Goal: Task Accomplishment & Management: Use online tool/utility

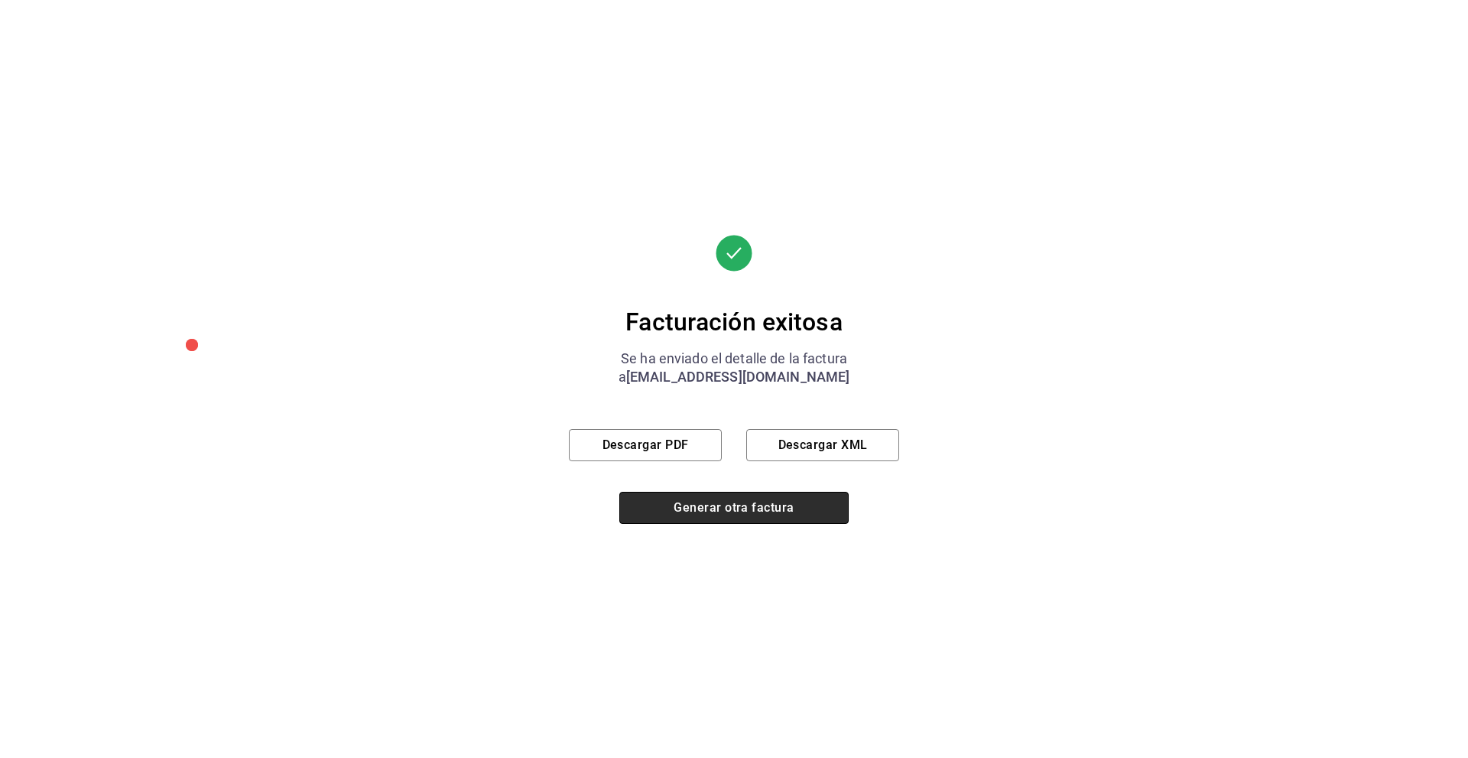
scroll to position [546, 0]
click at [746, 511] on button "Generar otra factura" at bounding box center [733, 508] width 229 height 32
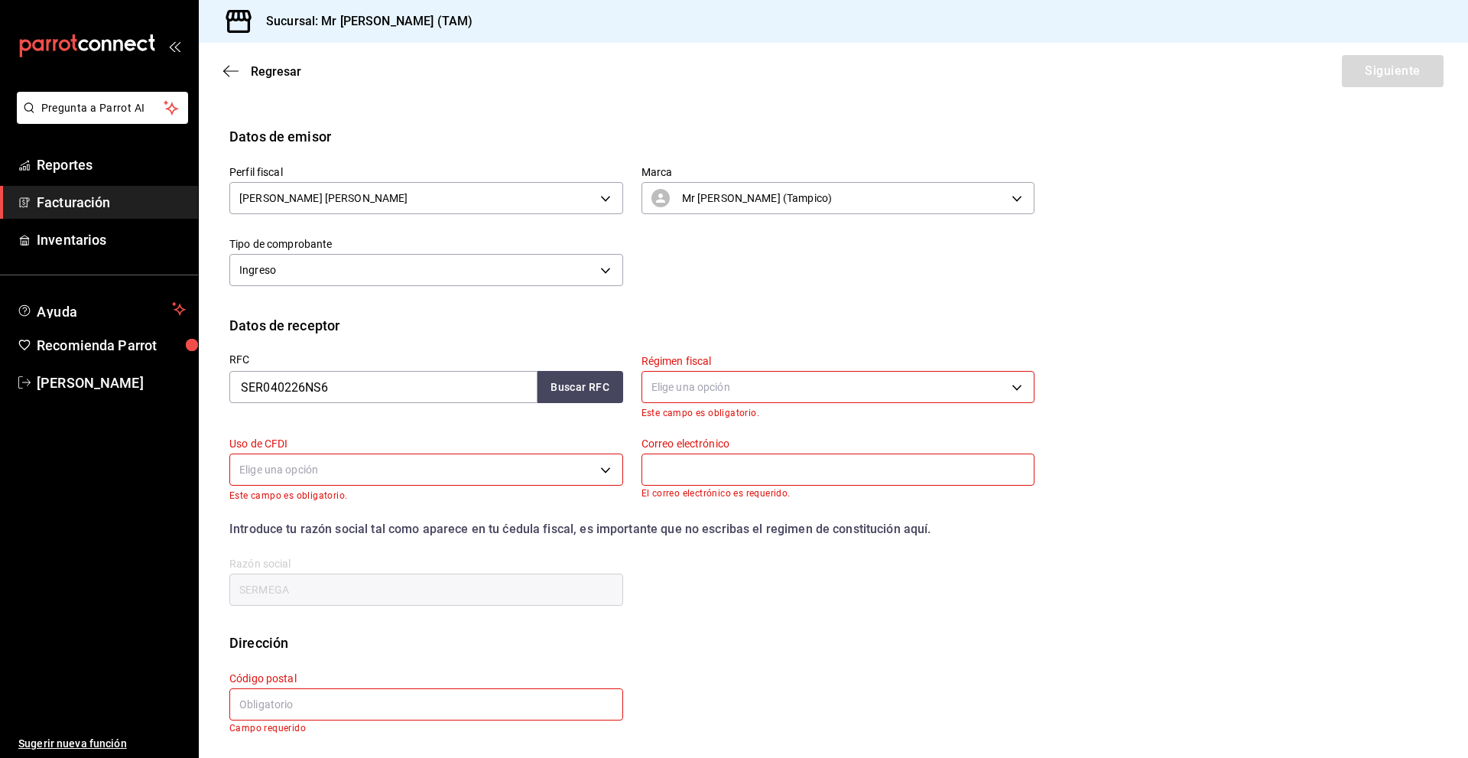
scroll to position [0, 0]
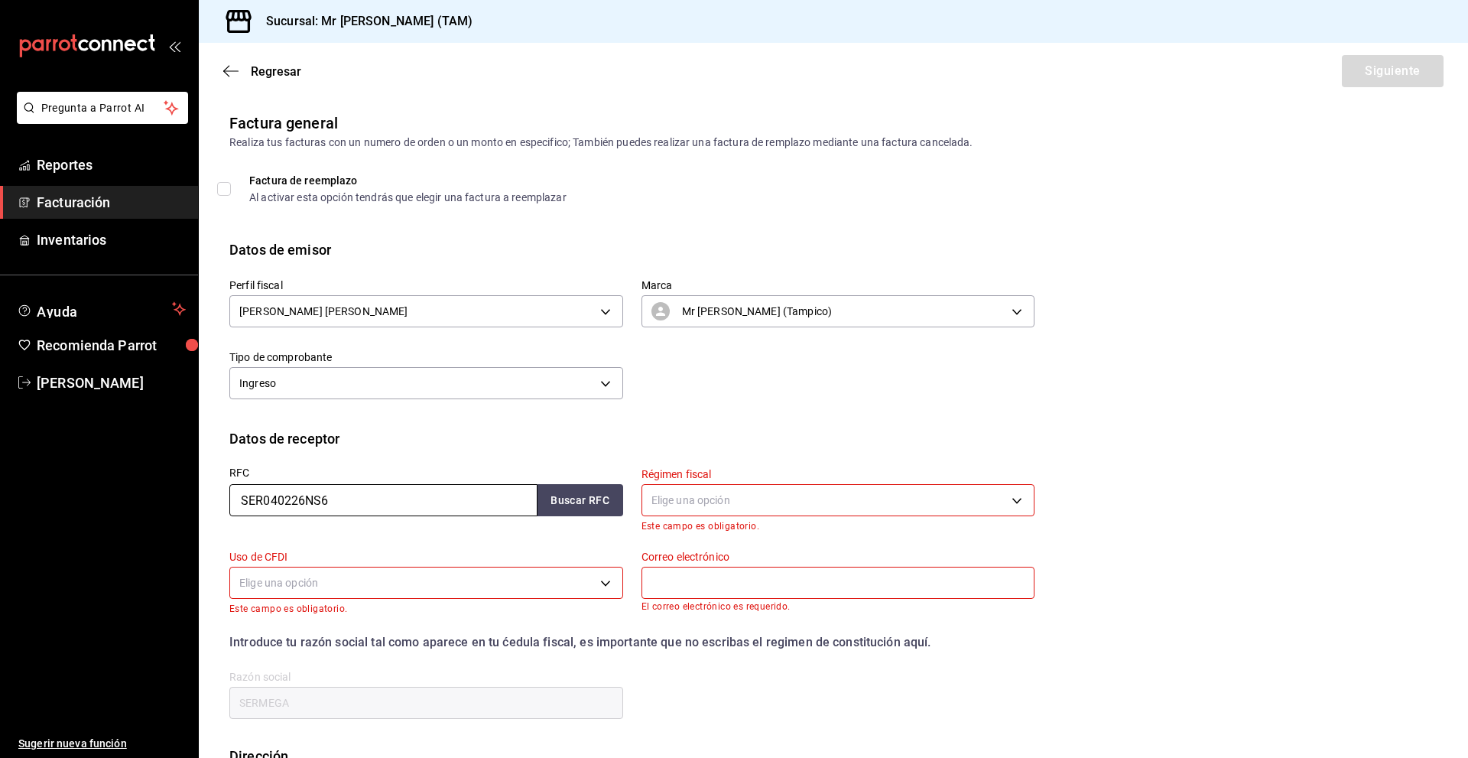
drag, startPoint x: 353, startPoint y: 499, endPoint x: 83, endPoint y: 503, distance: 269.9
click at [83, 503] on div "Pregunta a Parrot AI Reportes Facturación Inventarios Ayuda Recomienda Parrot […" at bounding box center [734, 379] width 1468 height 758
type input "V"
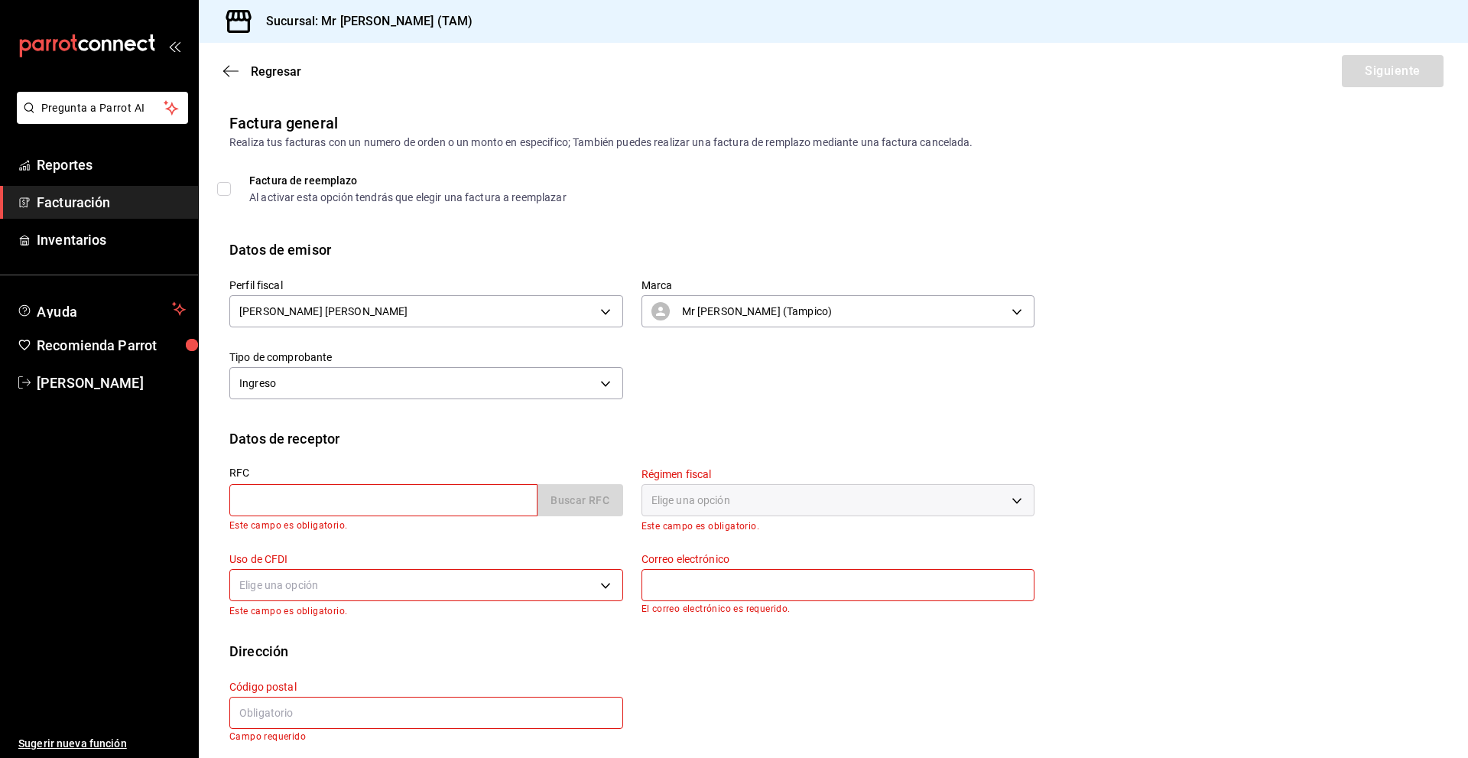
paste input "HEGE9512208T7"
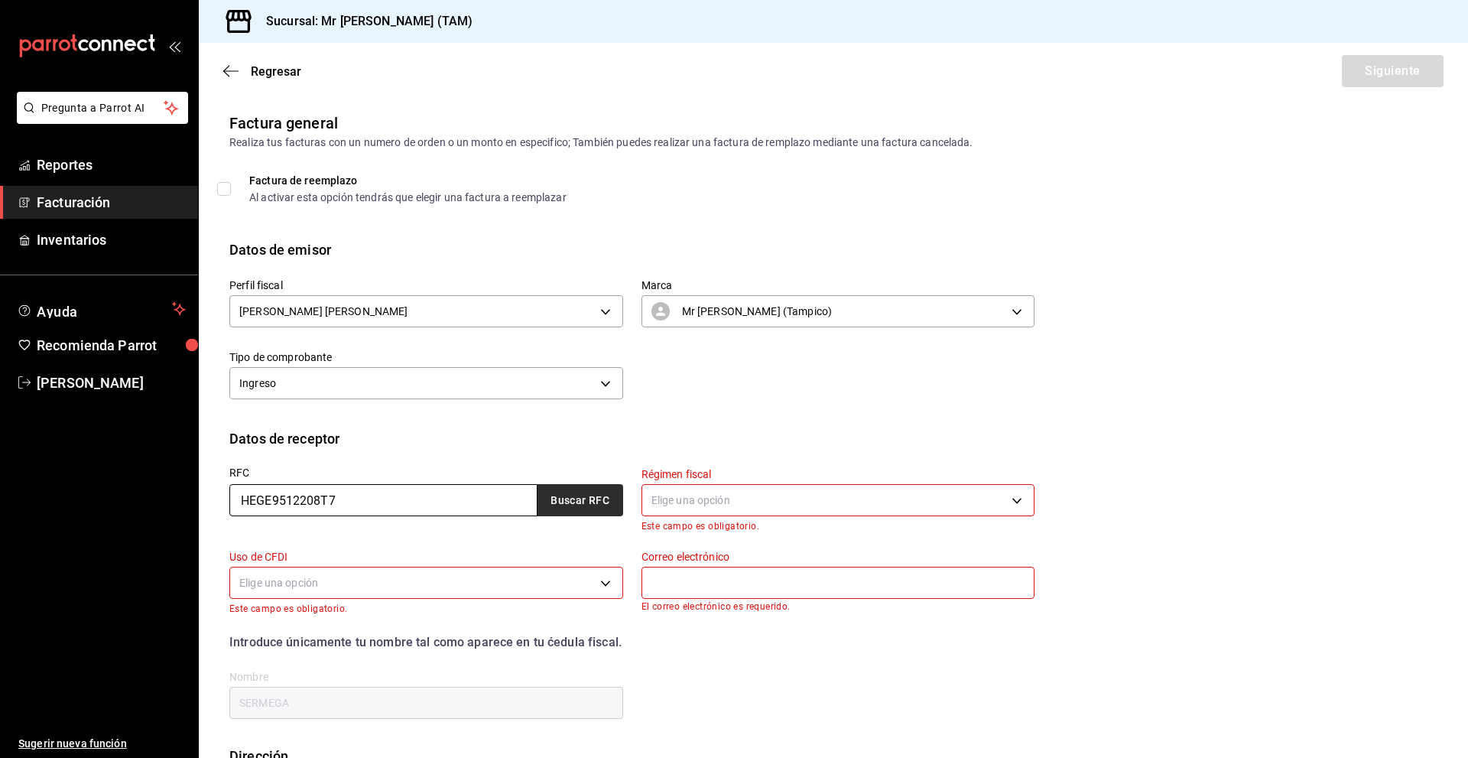
type input "HEGE9512208T7"
click at [574, 489] on button "Buscar RFC" at bounding box center [580, 500] width 86 height 32
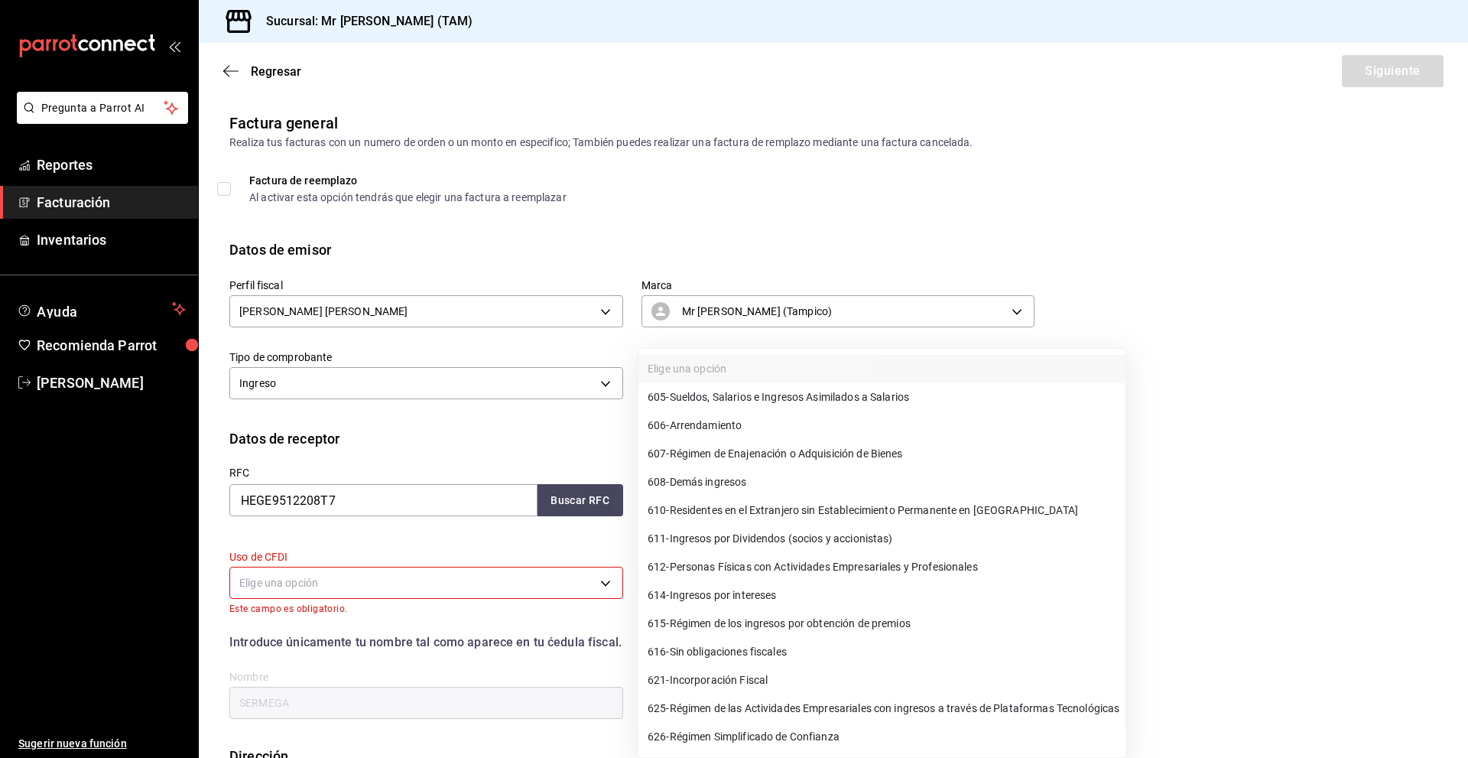
click at [904, 493] on body "Pregunta a Parrot AI Reportes Facturación Inventarios Ayuda Recomienda Parrot […" at bounding box center [734, 379] width 1468 height 758
click at [811, 727] on li "626 - Régimen Simplificado de Confianza" at bounding box center [881, 736] width 487 height 28
type input "626"
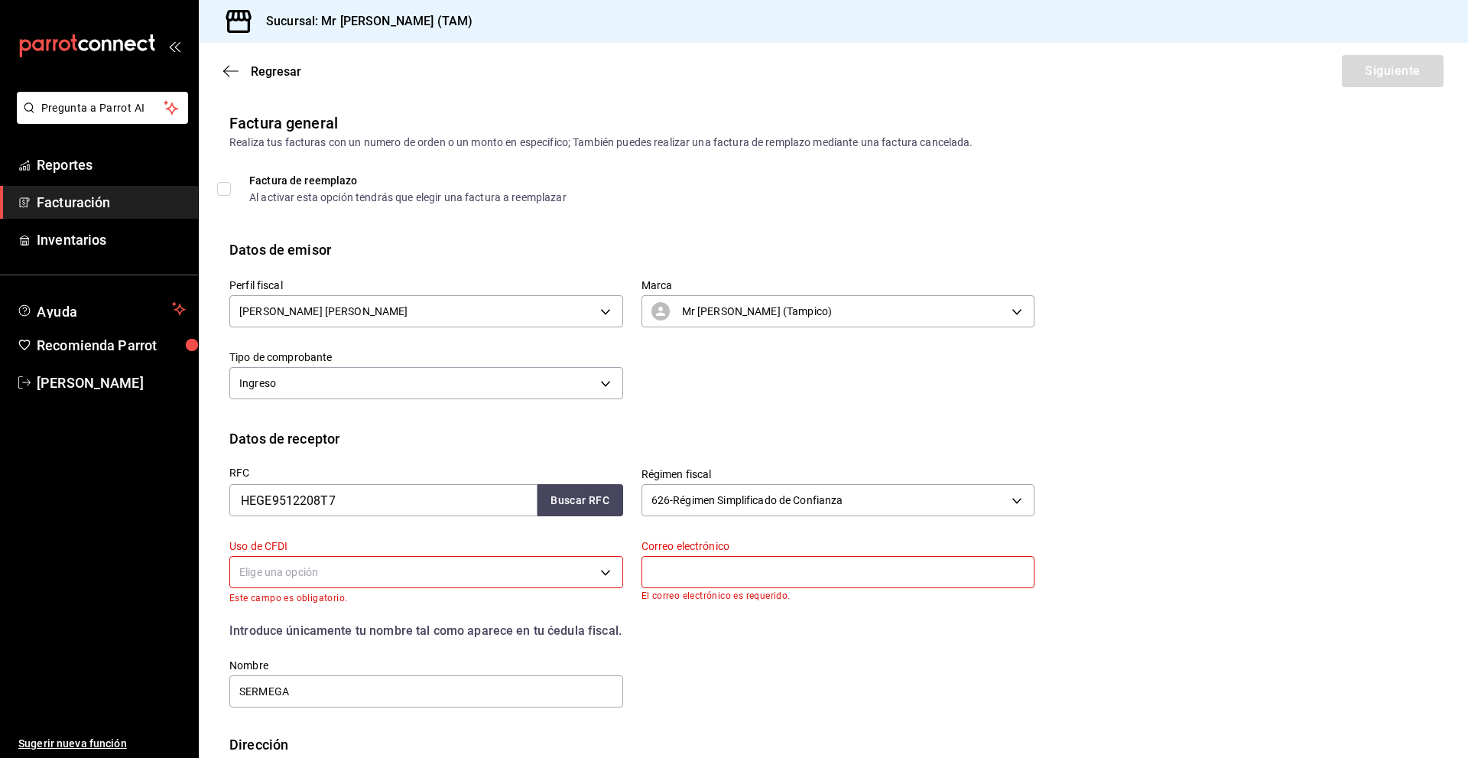
click at [336, 578] on body "Pregunta a Parrot AI Reportes Facturación Inventarios Ayuda Recomienda Parrot […" at bounding box center [734, 379] width 1468 height 758
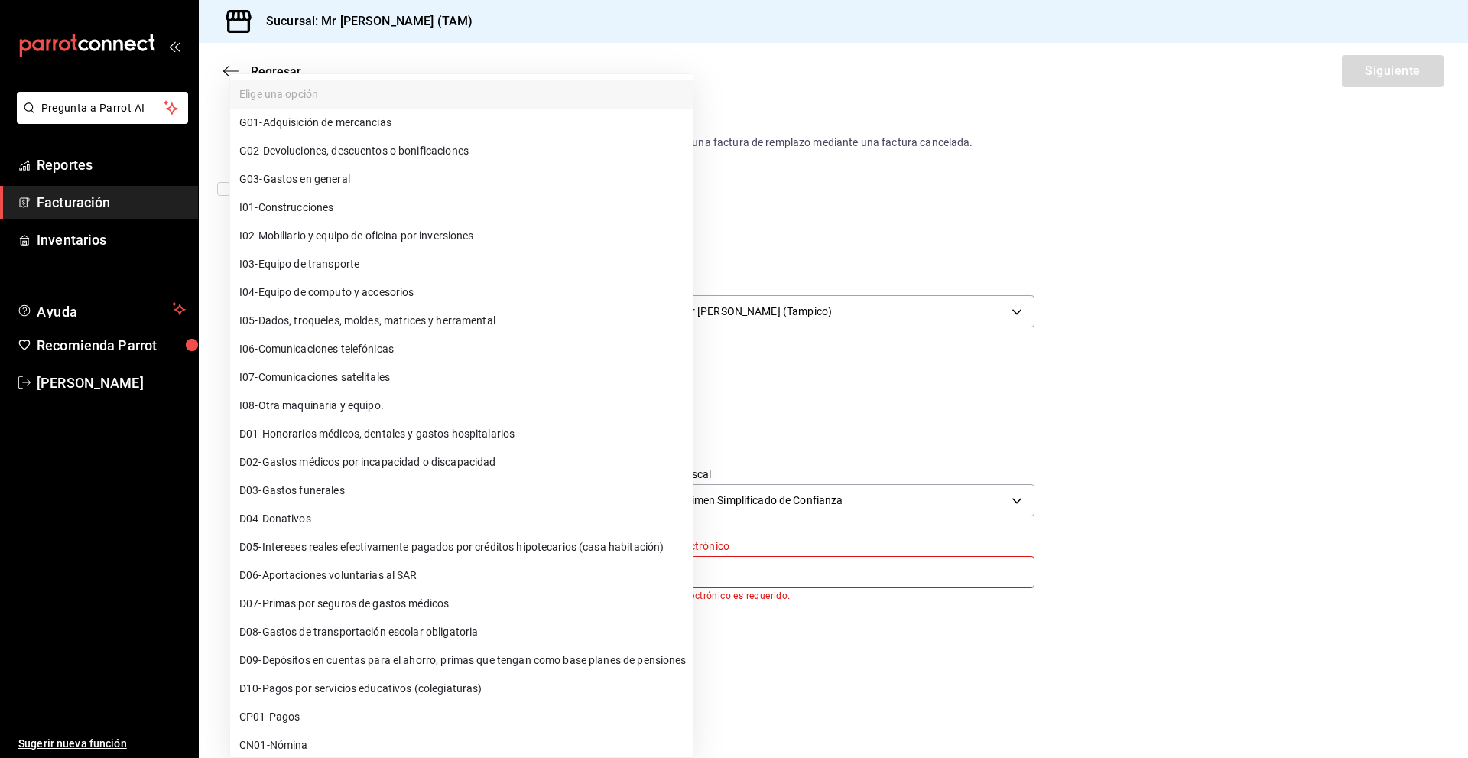
click at [343, 177] on span "G03 - Gastos en general" at bounding box center [294, 179] width 111 height 16
type input "G03"
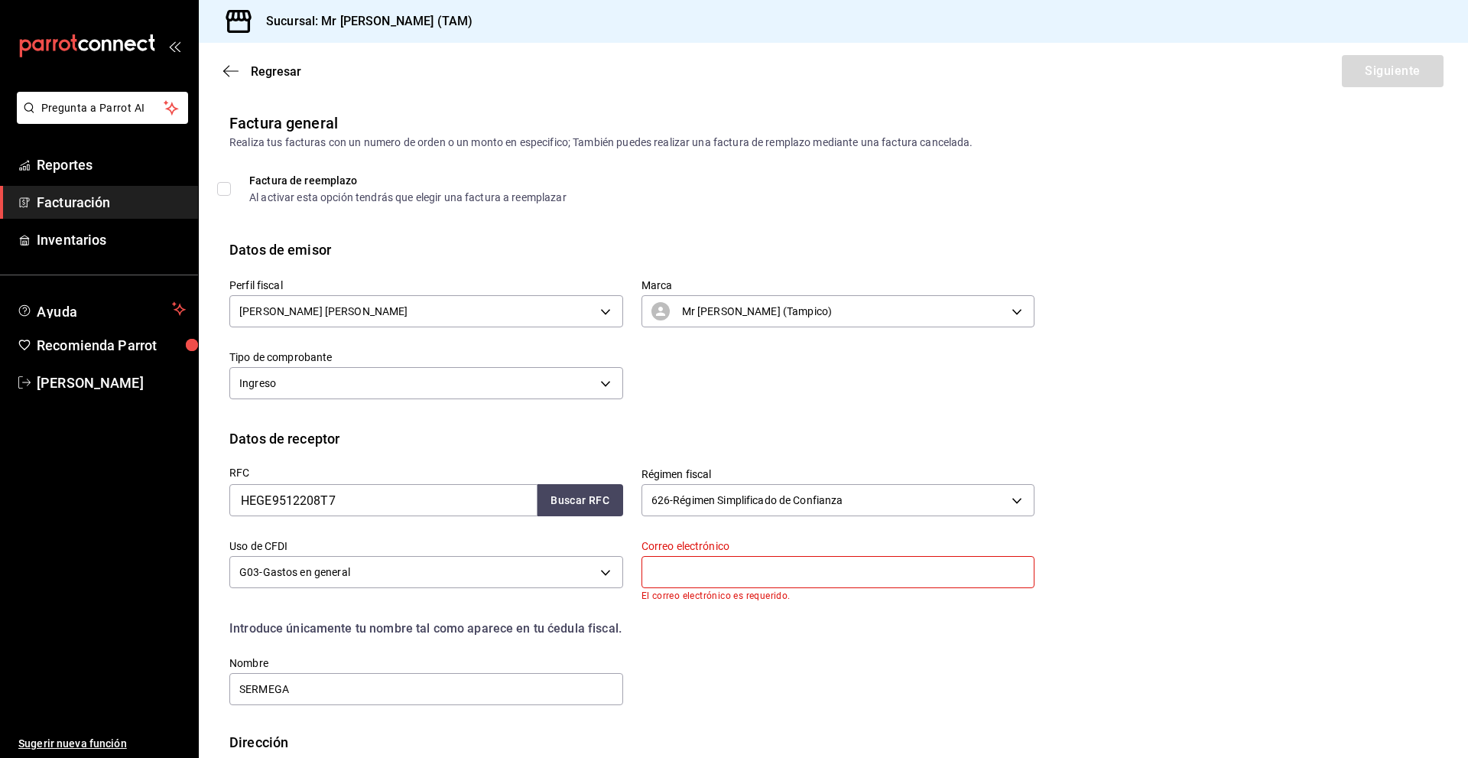
click at [801, 586] on input "text" at bounding box center [838, 572] width 394 height 32
paste input "[EMAIL_ADDRESS][DOMAIN_NAME]"
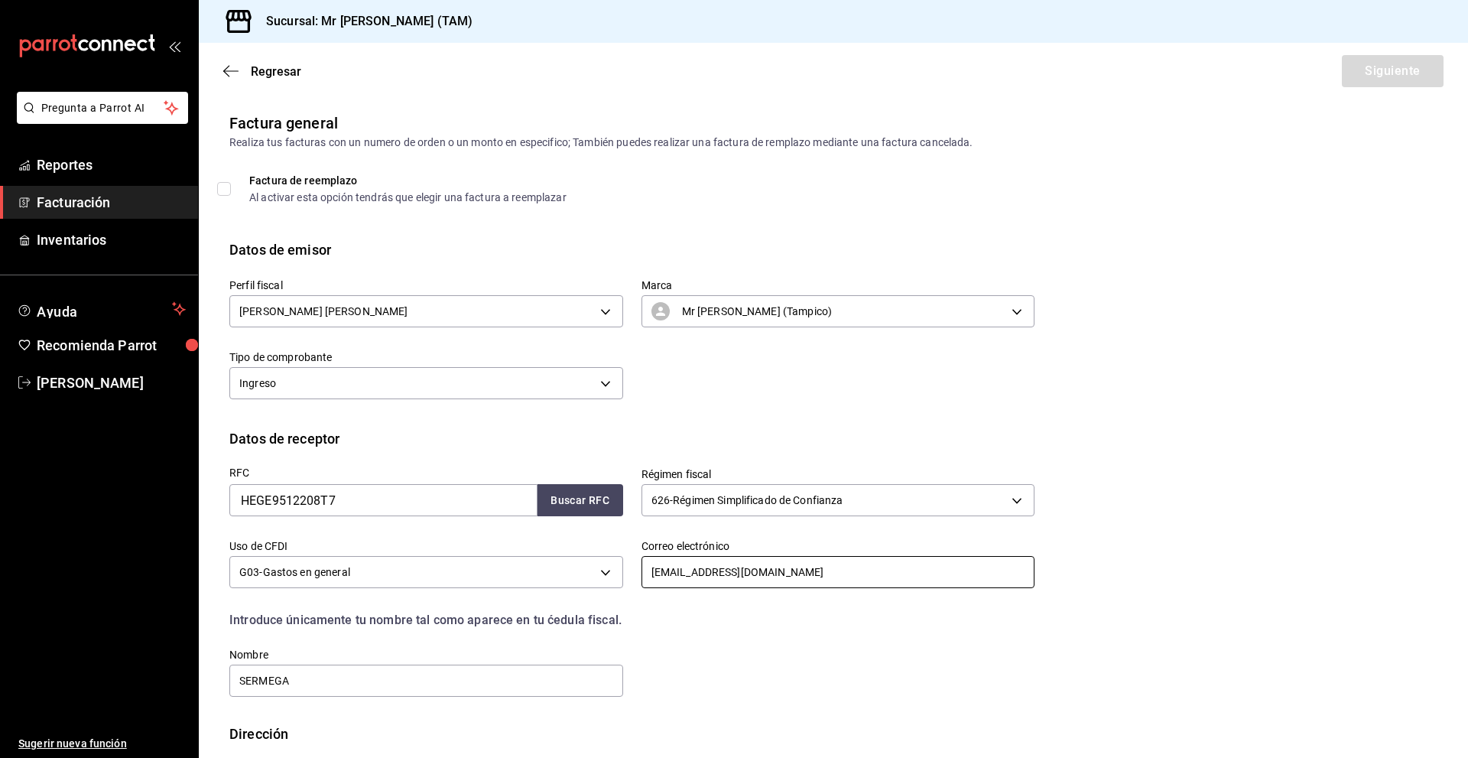
type input "[EMAIL_ADDRESS][DOMAIN_NAME]"
drag, startPoint x: 342, startPoint y: 680, endPoint x: 189, endPoint y: 679, distance: 152.9
click at [189, 679] on div "Pregunta a Parrot AI Reportes Facturación Inventarios Ayuda Recomienda Parrot […" at bounding box center [734, 379] width 1468 height 758
paste input "[PERSON_NAME]"
click at [744, 690] on div "RFC HEGE9512208T7 Buscar RFC Régimen fiscal 626 - Régimen Simplificado de Confi…" at bounding box center [622, 574] width 823 height 250
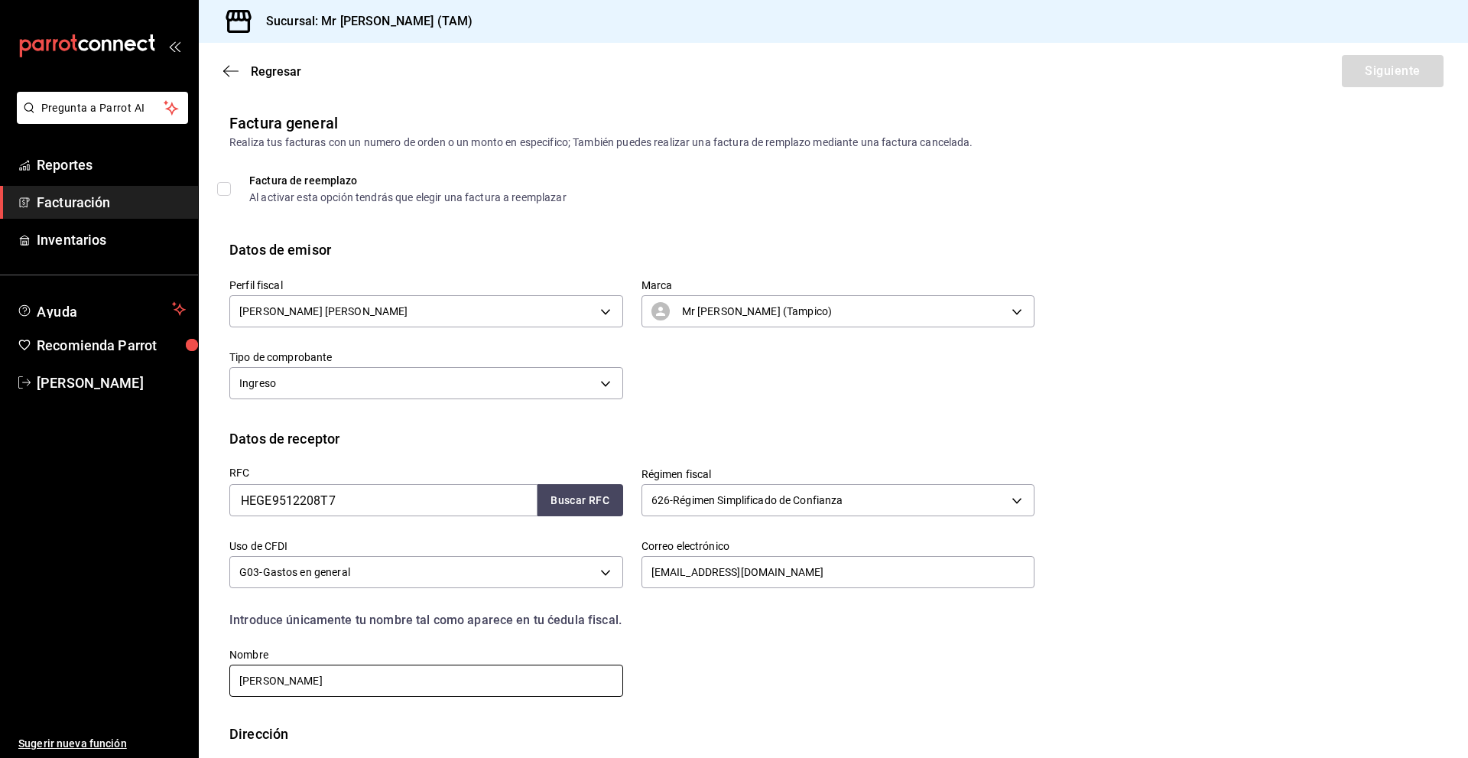
click at [372, 680] on input "[PERSON_NAME]" at bounding box center [426, 680] width 394 height 32
click at [439, 680] on input "[PERSON_NAME]" at bounding box center [426, 680] width 394 height 32
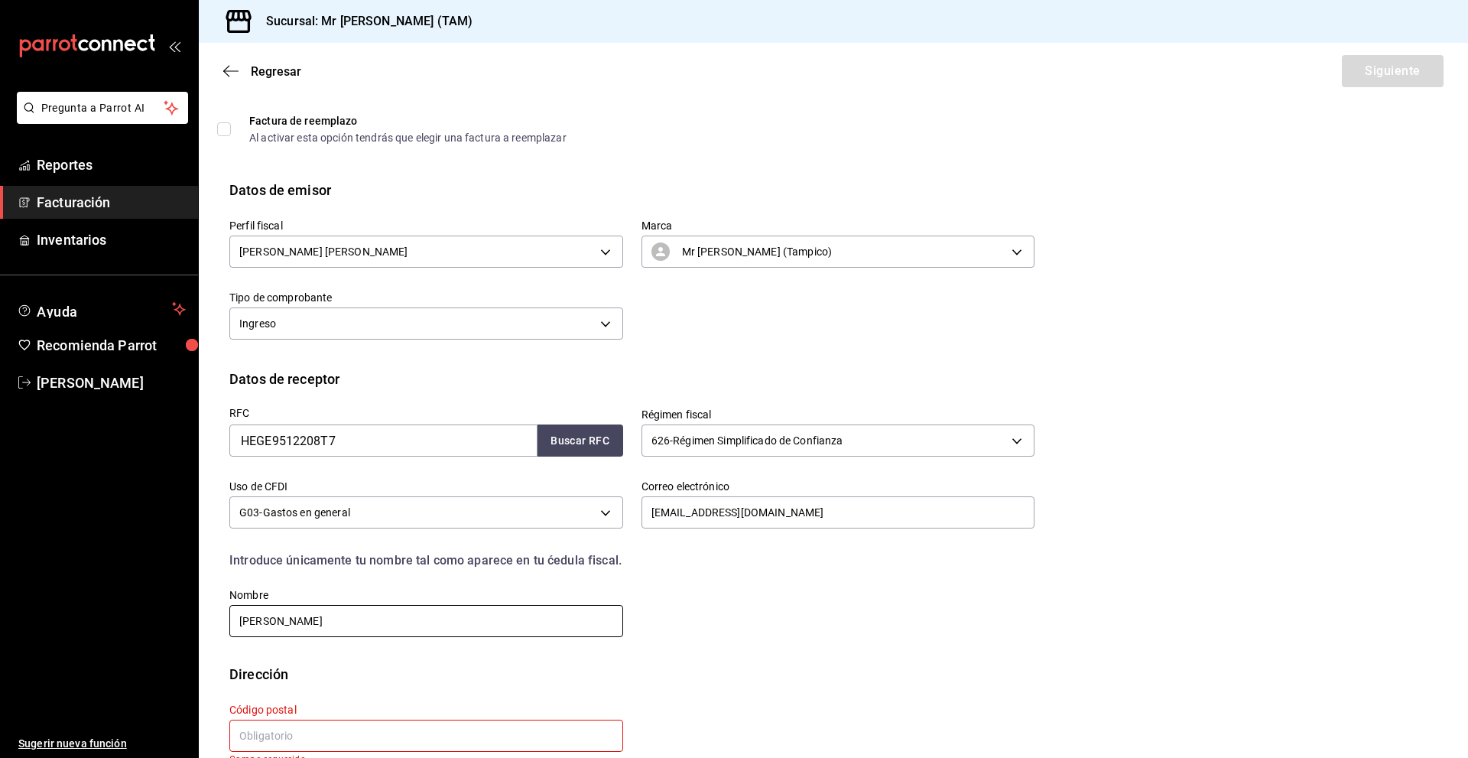
scroll to position [91, 0]
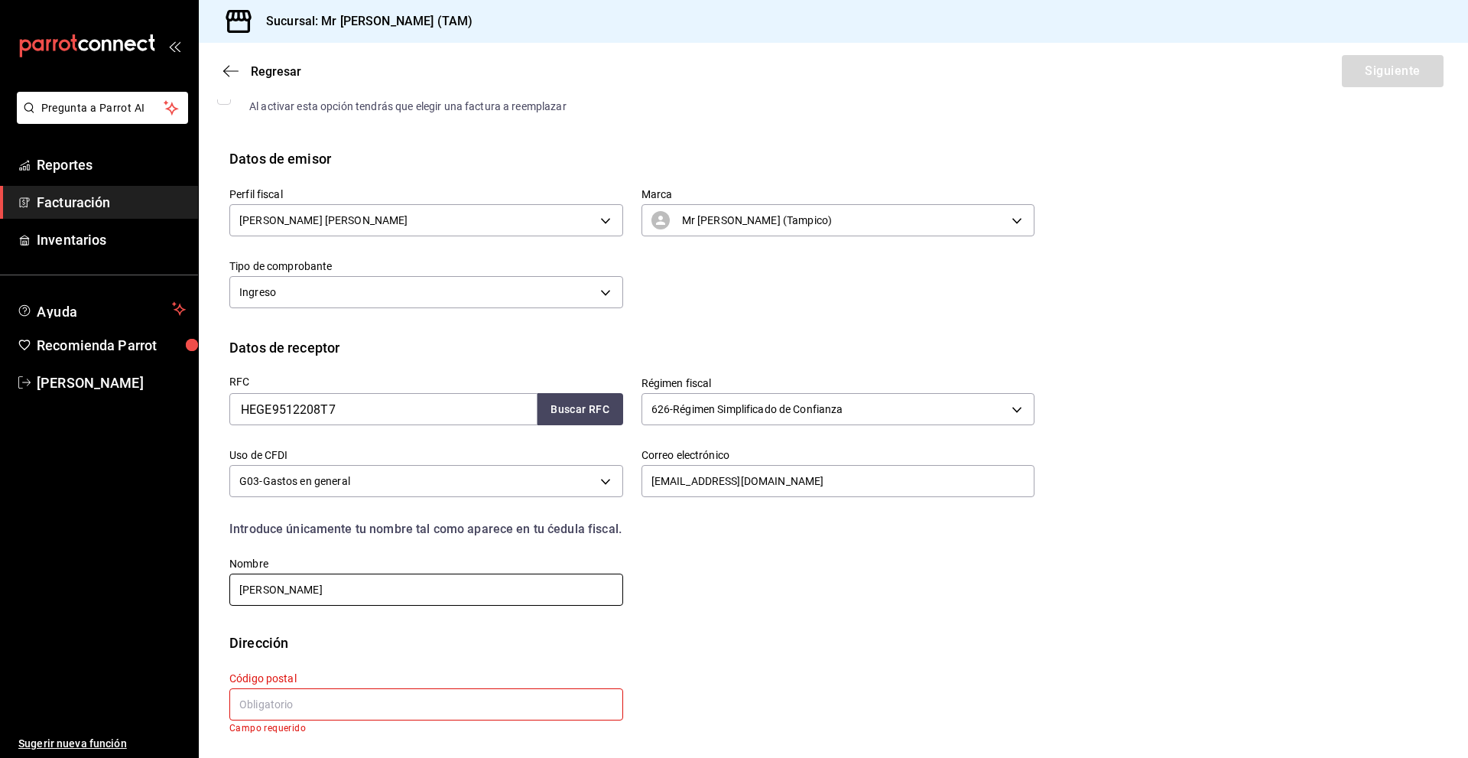
type input "[PERSON_NAME]"
click at [297, 711] on input "text" at bounding box center [426, 704] width 394 height 32
paste input "89367"
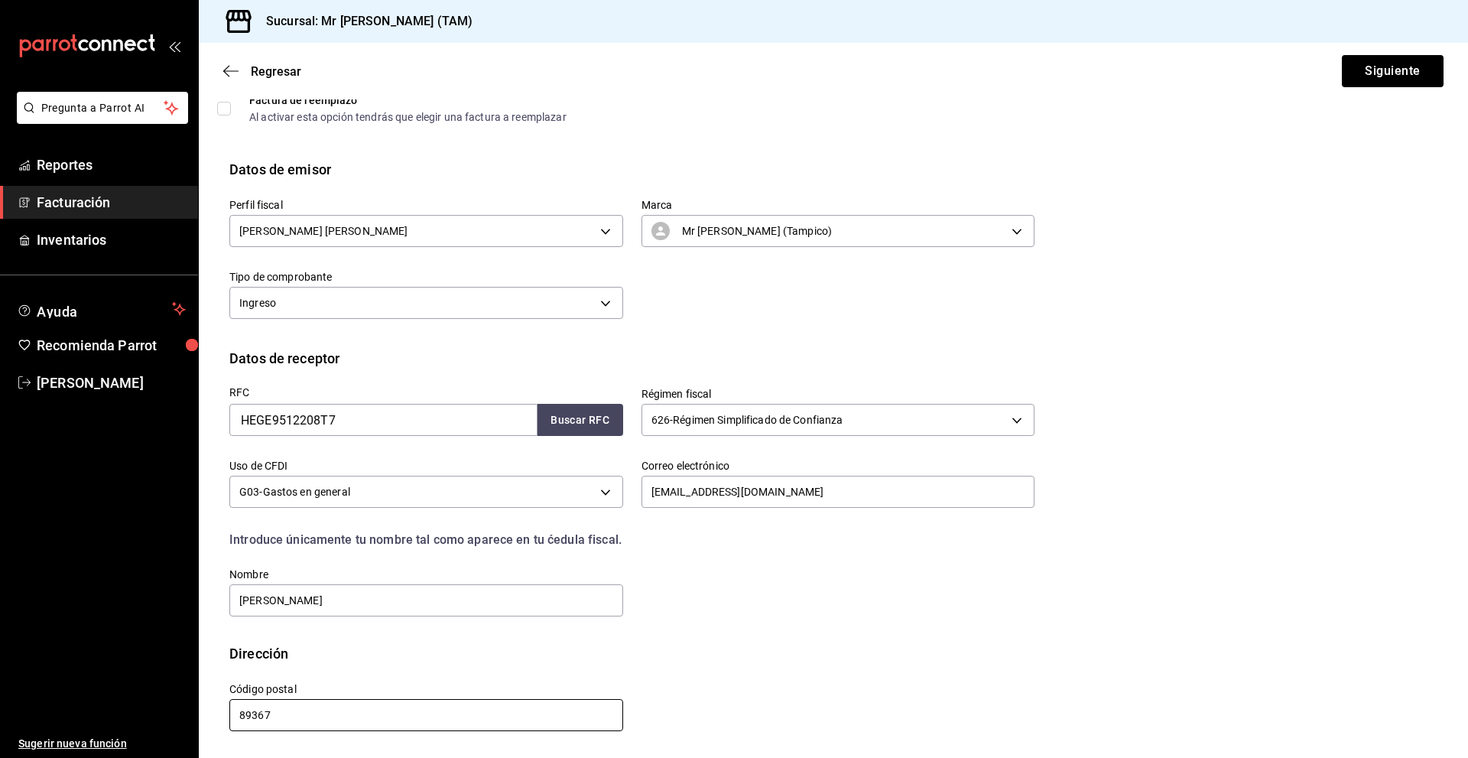
type input "89367"
click at [771, 676] on div "Calle # exterior # interior Código postal 89367 Estado ​ Municipio ​ [GEOGRAPHI…" at bounding box center [622, 699] width 823 height 70
click at [1382, 74] on button "Siguiente" at bounding box center [1393, 71] width 102 height 32
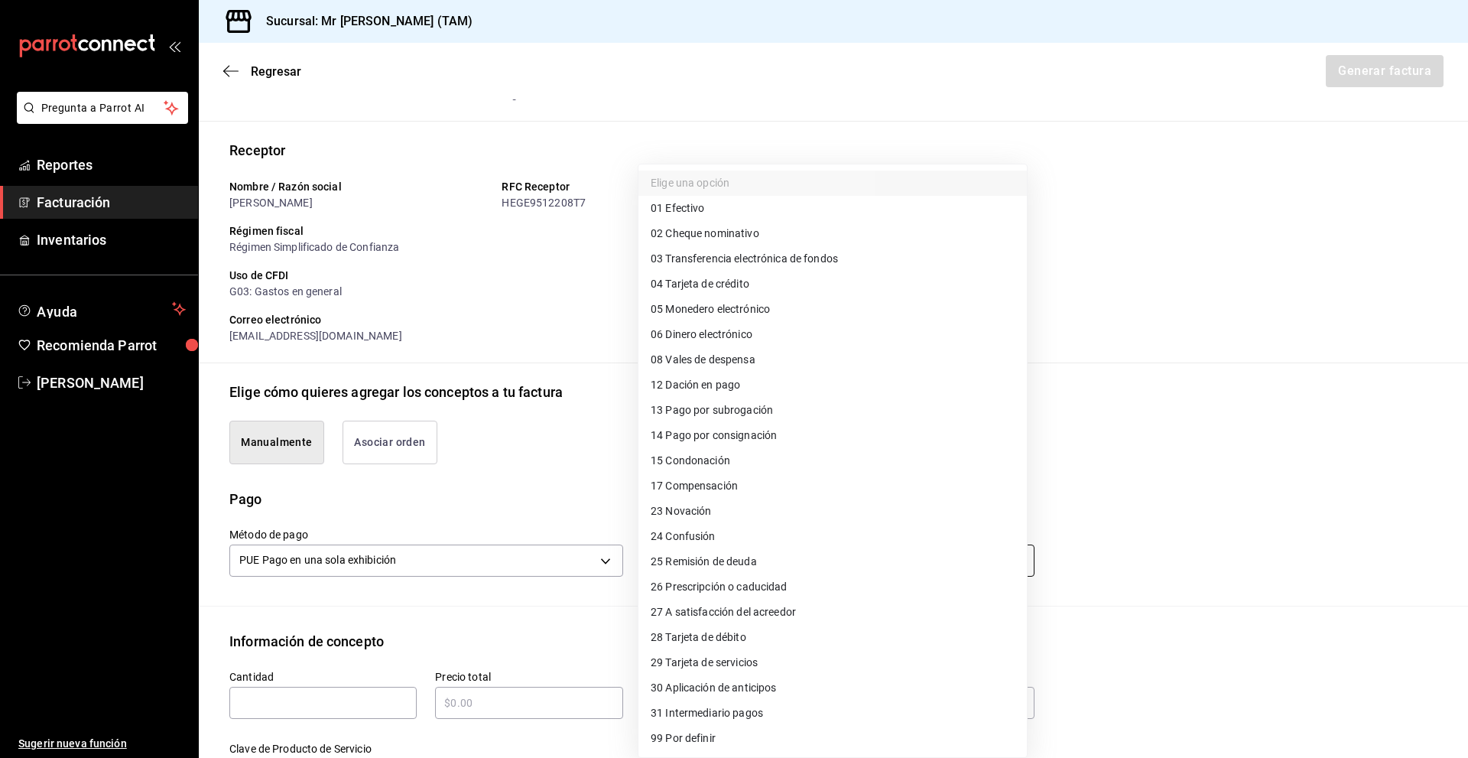
click at [738, 563] on body "Pregunta a Parrot AI Reportes Facturación Inventarios Ayuda Recomienda Parrot […" at bounding box center [734, 379] width 1468 height 758
click at [732, 273] on li "04 Tarjeta de crédito" at bounding box center [832, 283] width 388 height 25
type input "04"
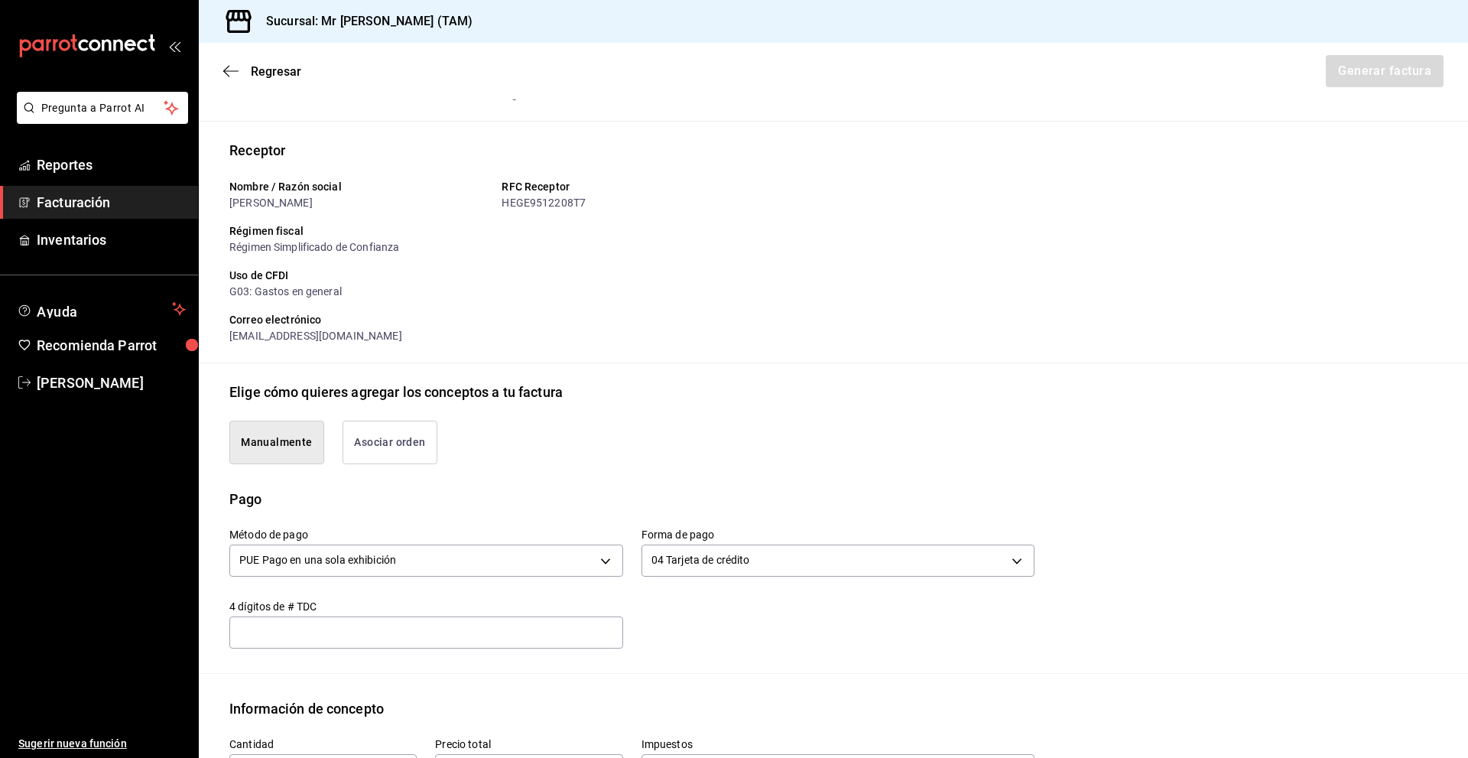
click at [304, 636] on input "text" at bounding box center [426, 632] width 394 height 18
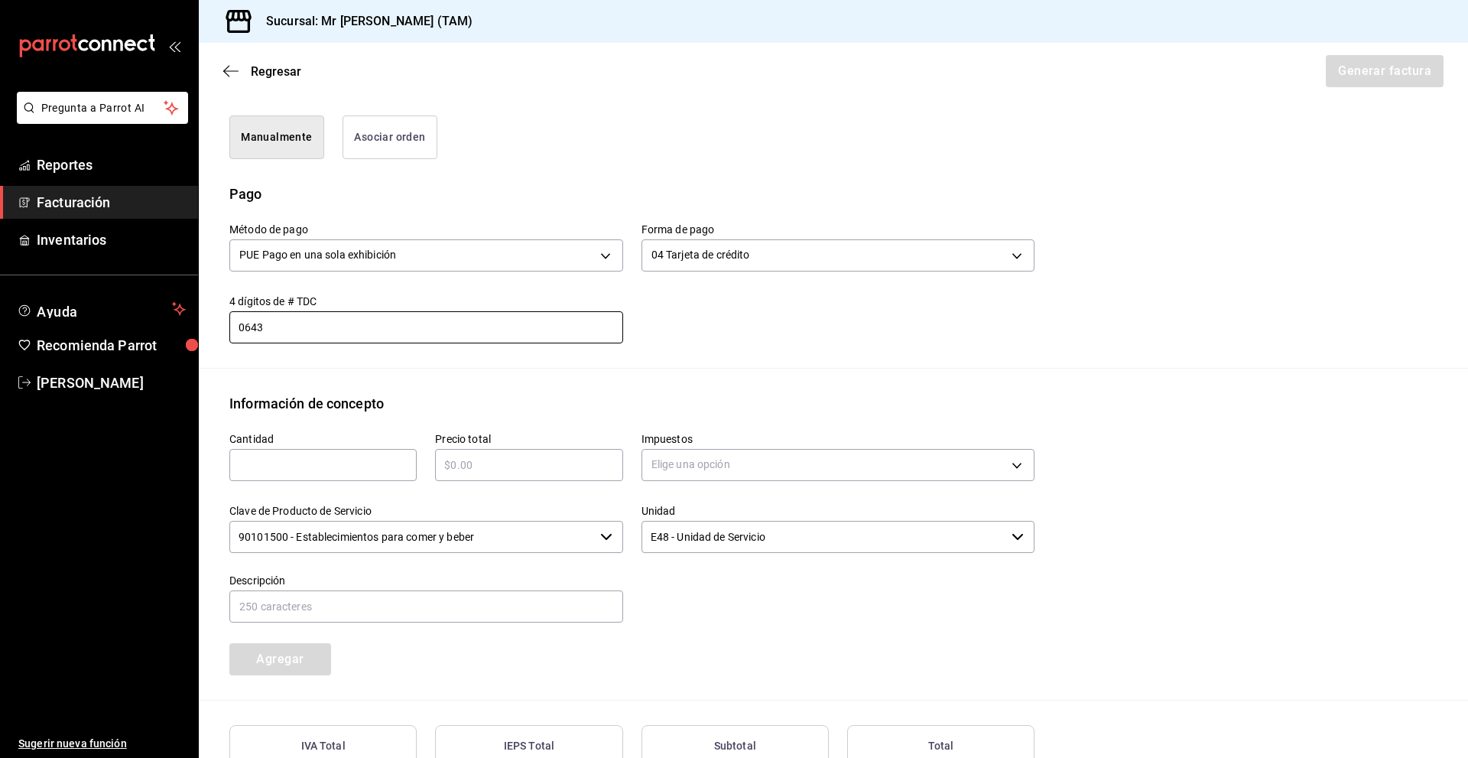
scroll to position [386, 0]
type input "643"
click at [363, 468] on input "text" at bounding box center [322, 464] width 187 height 18
type input "1"
click at [541, 472] on input "text" at bounding box center [528, 464] width 187 height 18
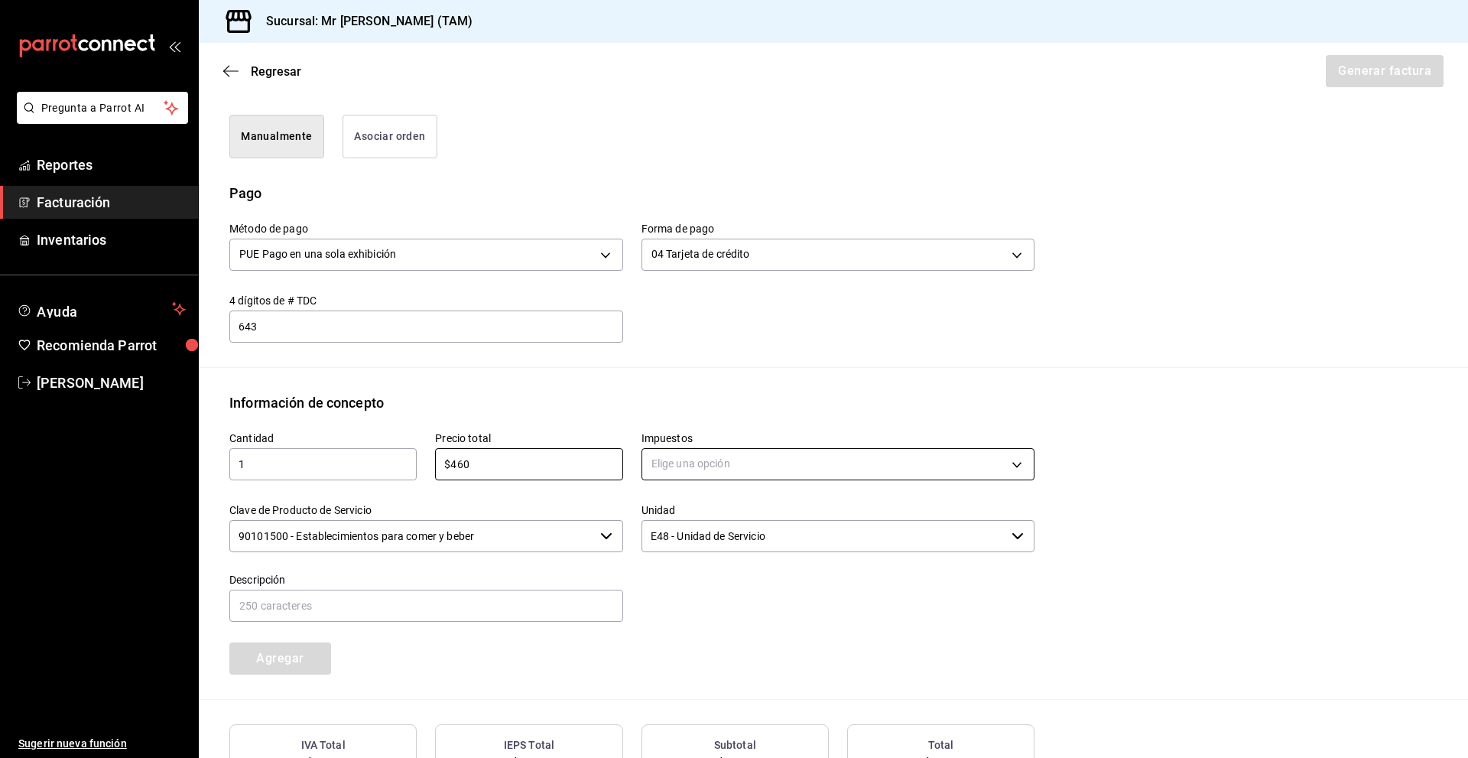
type input "$460"
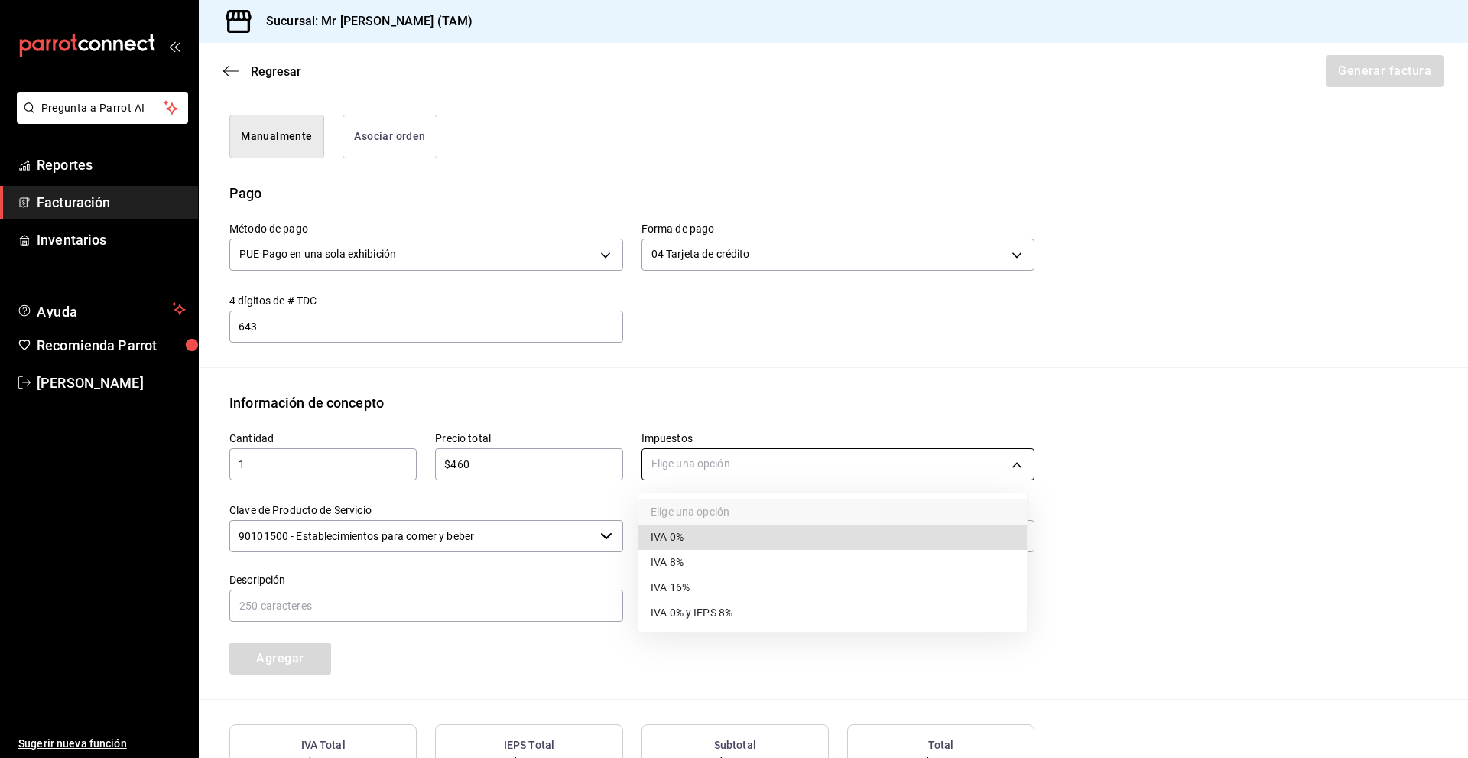
click at [711, 469] on body "Pregunta a Parrot AI Reportes Facturación Inventarios Ayuda Recomienda Parrot […" at bounding box center [734, 379] width 1468 height 758
click at [701, 590] on li "IVA 16%" at bounding box center [832, 587] width 388 height 25
type input "IVA_16"
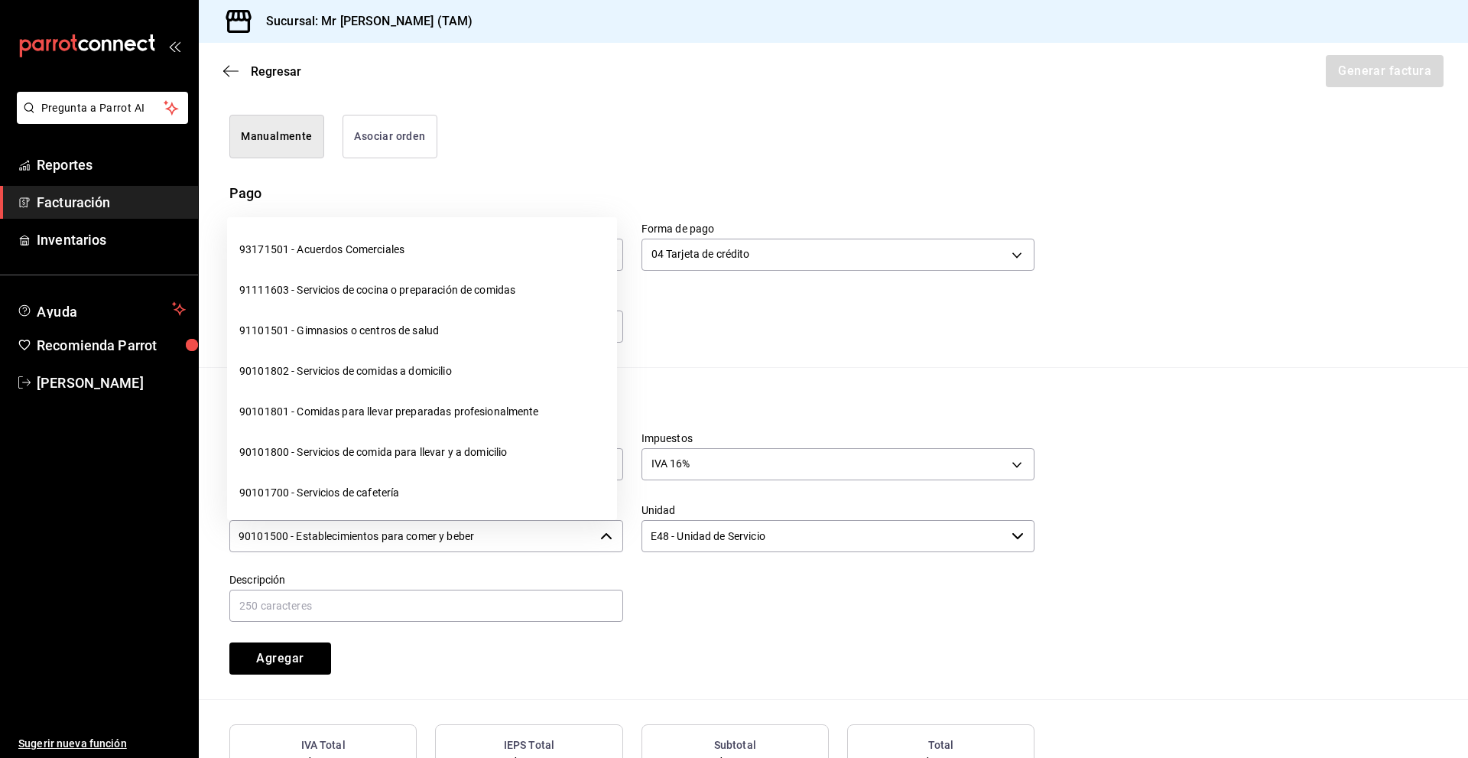
click at [456, 527] on input "90101500 - Establecimientos para comer y beber" at bounding box center [411, 536] width 365 height 32
drag, startPoint x: 510, startPoint y: 542, endPoint x: 43, endPoint y: 509, distance: 468.3
click at [43, 509] on div "Pregunta a Parrot AI Reportes Facturación Inventarios Ayuda Recomienda Parrot […" at bounding box center [734, 379] width 1468 height 758
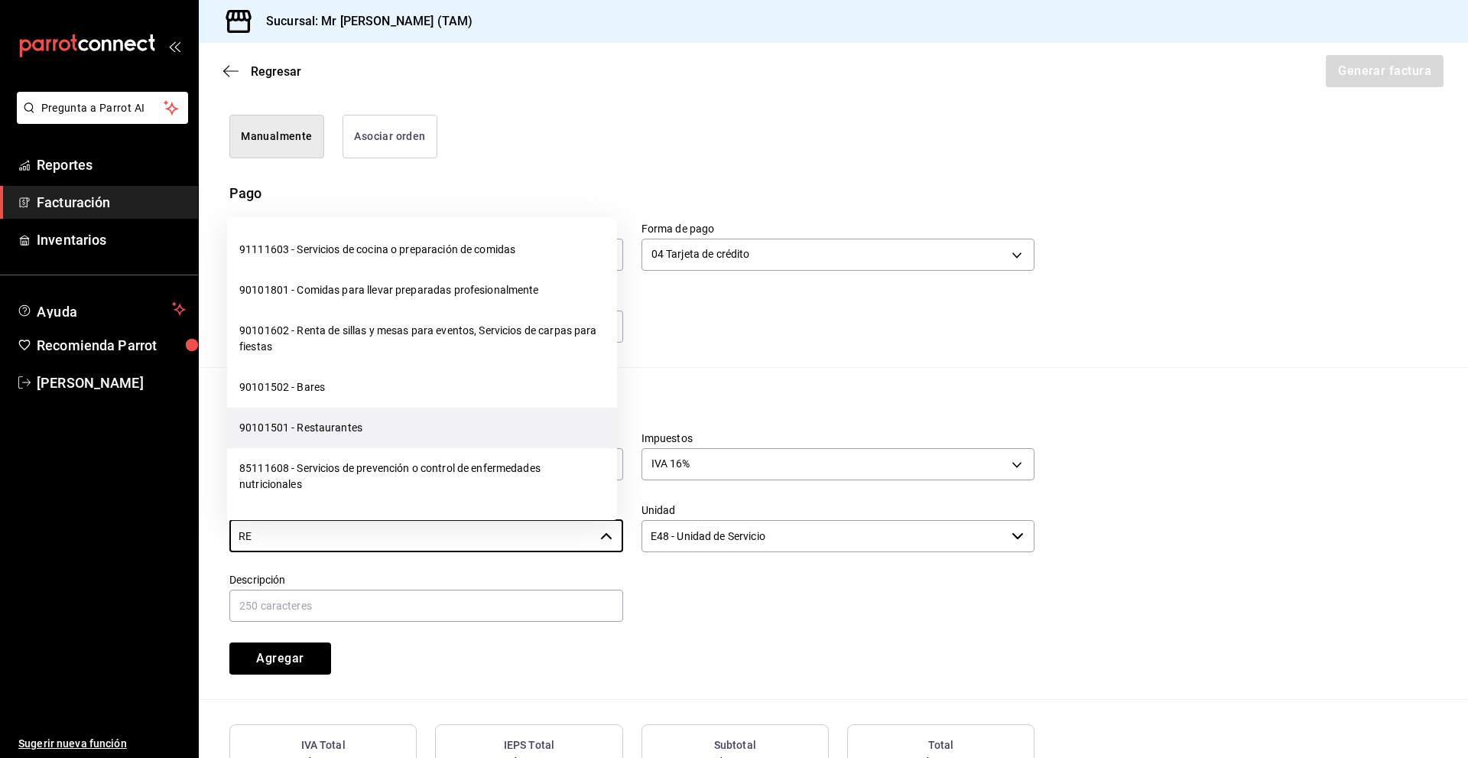
click at [274, 430] on li "90101501 - Restaurantes" at bounding box center [422, 427] width 390 height 41
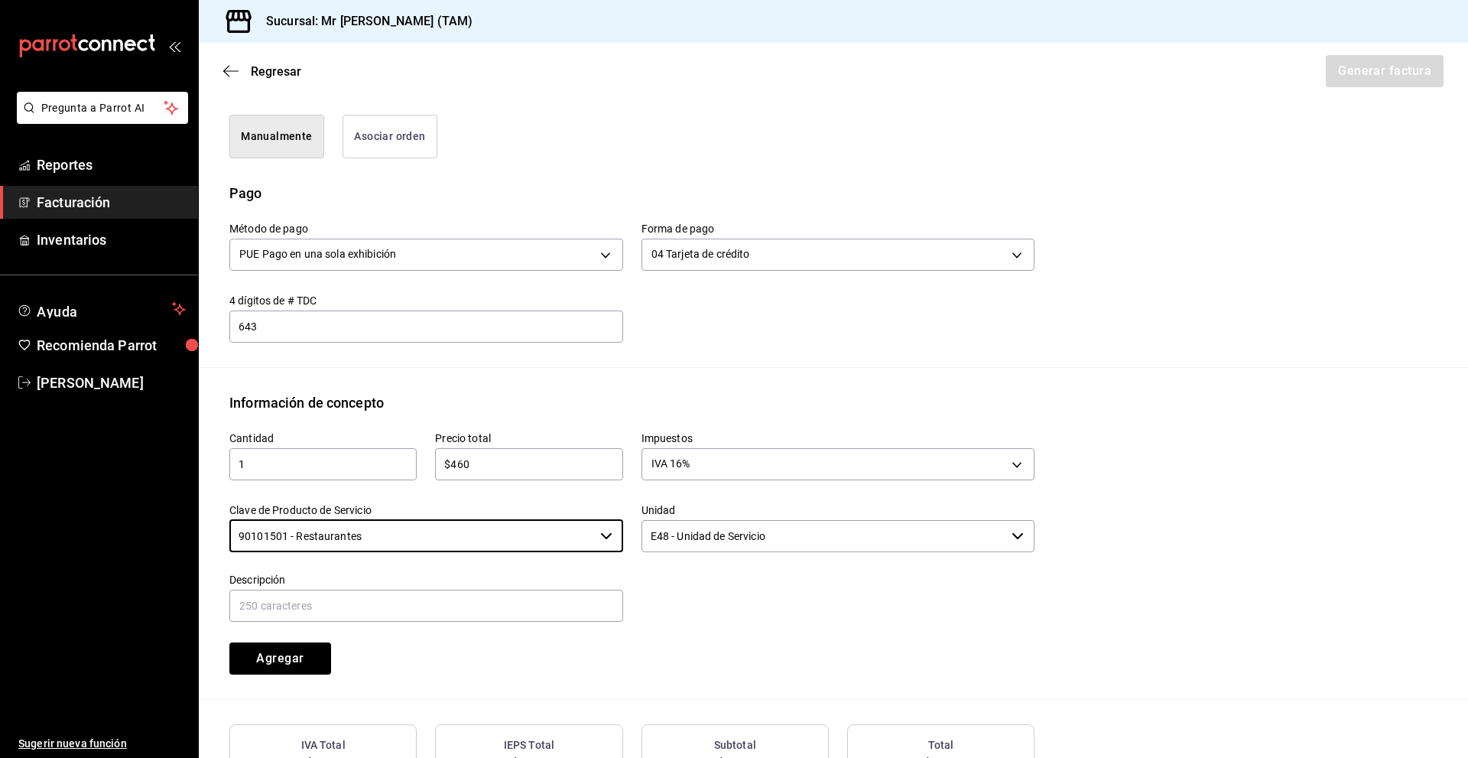
type input "90101501 - Restaurantes"
click at [790, 594] on div at bounding box center [829, 589] width 412 height 70
click at [297, 600] on input "text" at bounding box center [426, 605] width 394 height 32
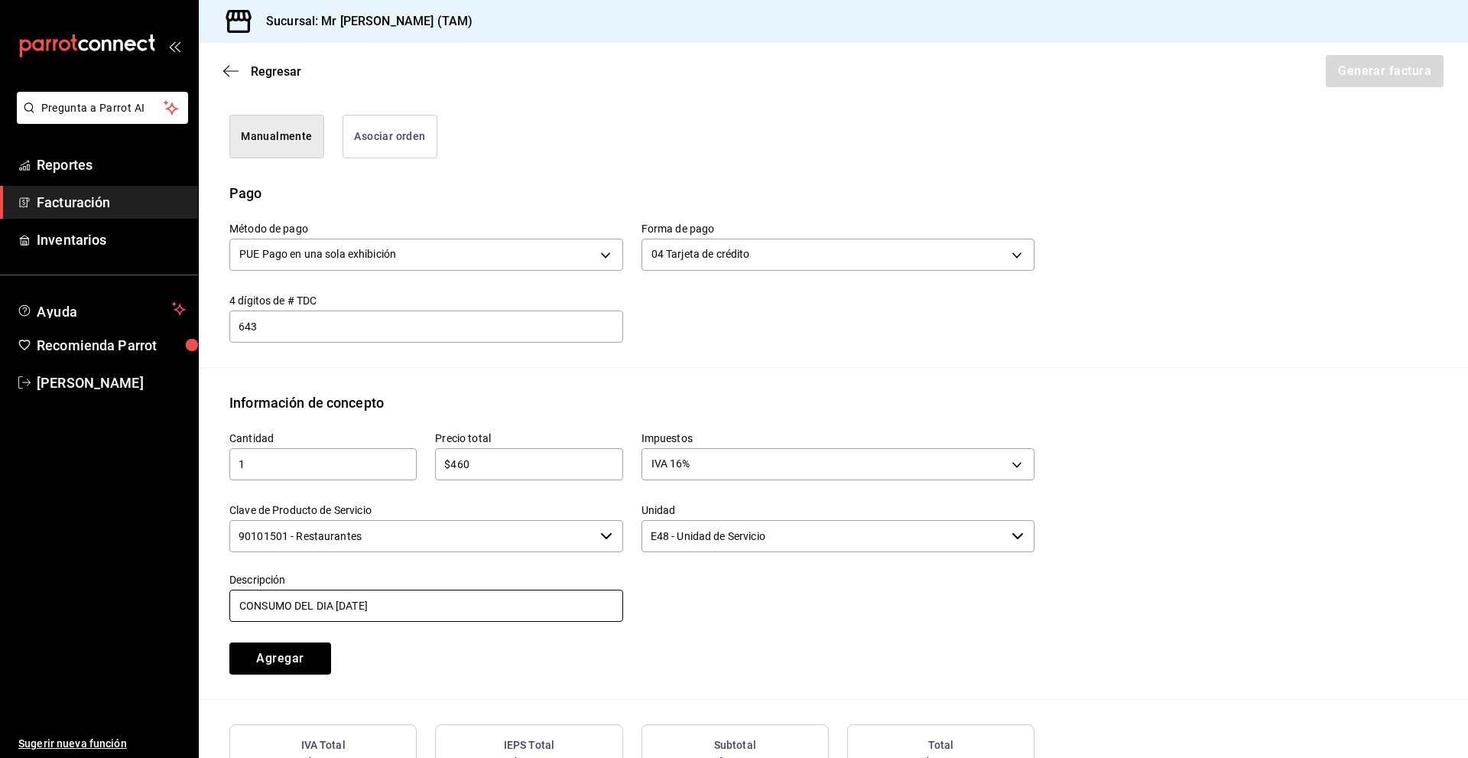
type input "CONSUMO DEL DIA [DATE]"
click at [769, 641] on div "Cantidad 1 ​ Precio total $460 ​ Impuestos IVA 16% IVA_16 Clave de Producto de …" at bounding box center [622, 543] width 823 height 261
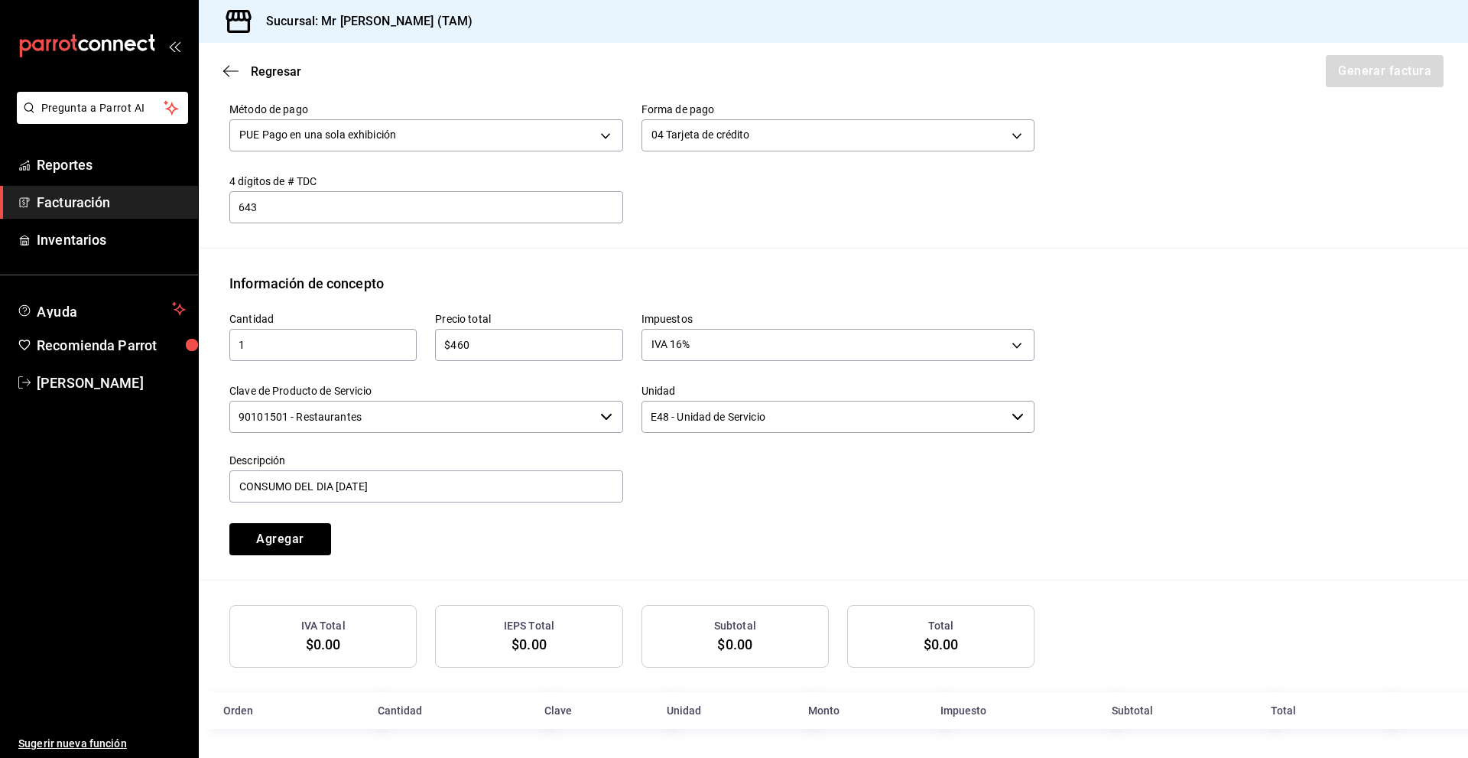
scroll to position [508, 0]
click at [313, 538] on button "Agregar" at bounding box center [280, 537] width 102 height 32
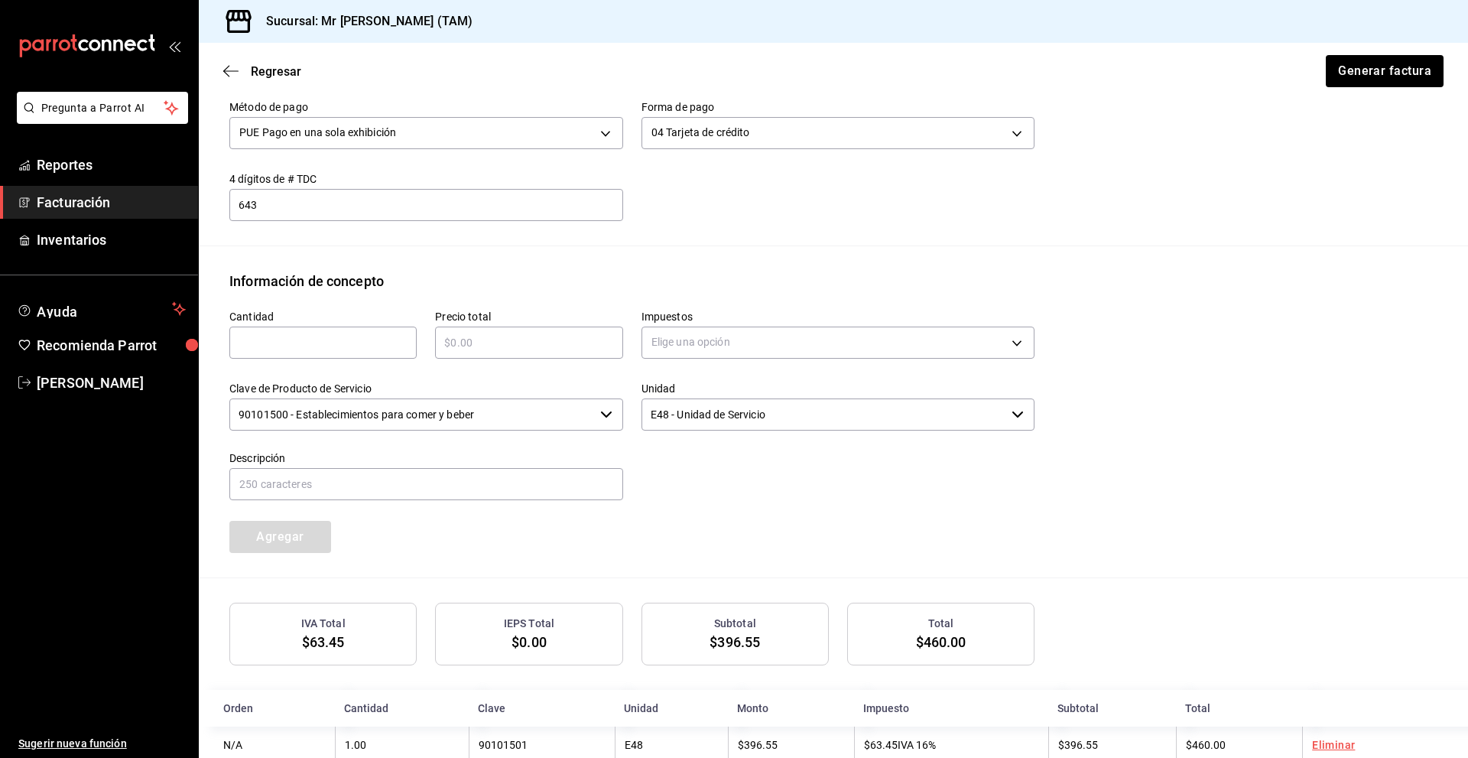
click at [298, 342] on input "text" at bounding box center [322, 342] width 187 height 18
type input "1"
click at [480, 349] on input "text" at bounding box center [528, 342] width 187 height 18
type input "$46"
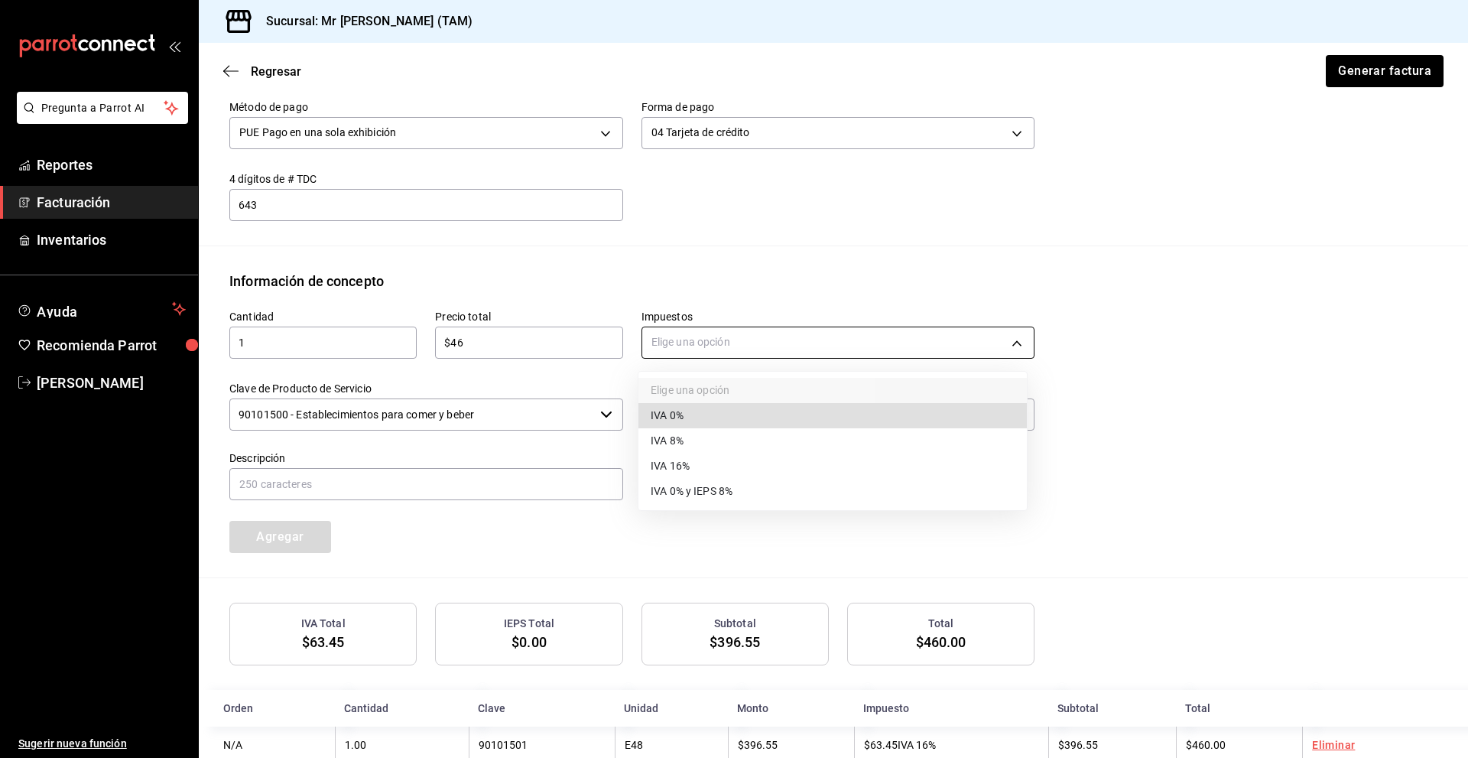
click at [703, 336] on body "Pregunta a Parrot AI Reportes Facturación Inventarios Ayuda Recomienda Parrot […" at bounding box center [734, 379] width 1468 height 758
click at [709, 411] on li "IVA 0%" at bounding box center [832, 415] width 388 height 25
type input "IVA_0"
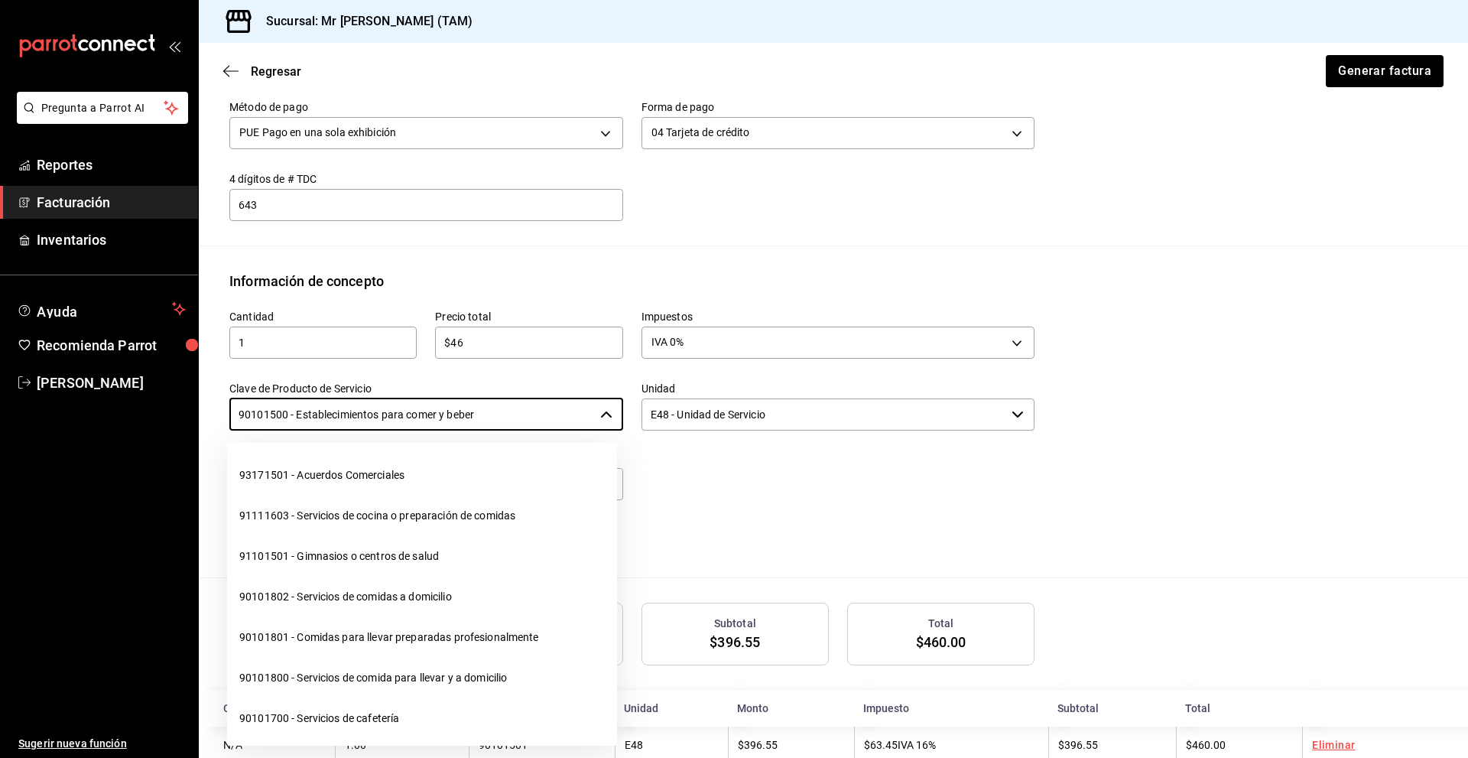
drag, startPoint x: 480, startPoint y: 423, endPoint x: 0, endPoint y: 411, distance: 480.3
click at [0, 411] on div "Pregunta a Parrot AI Reportes Facturación Inventarios Ayuda Recomienda Parrot […" at bounding box center [734, 379] width 1468 height 758
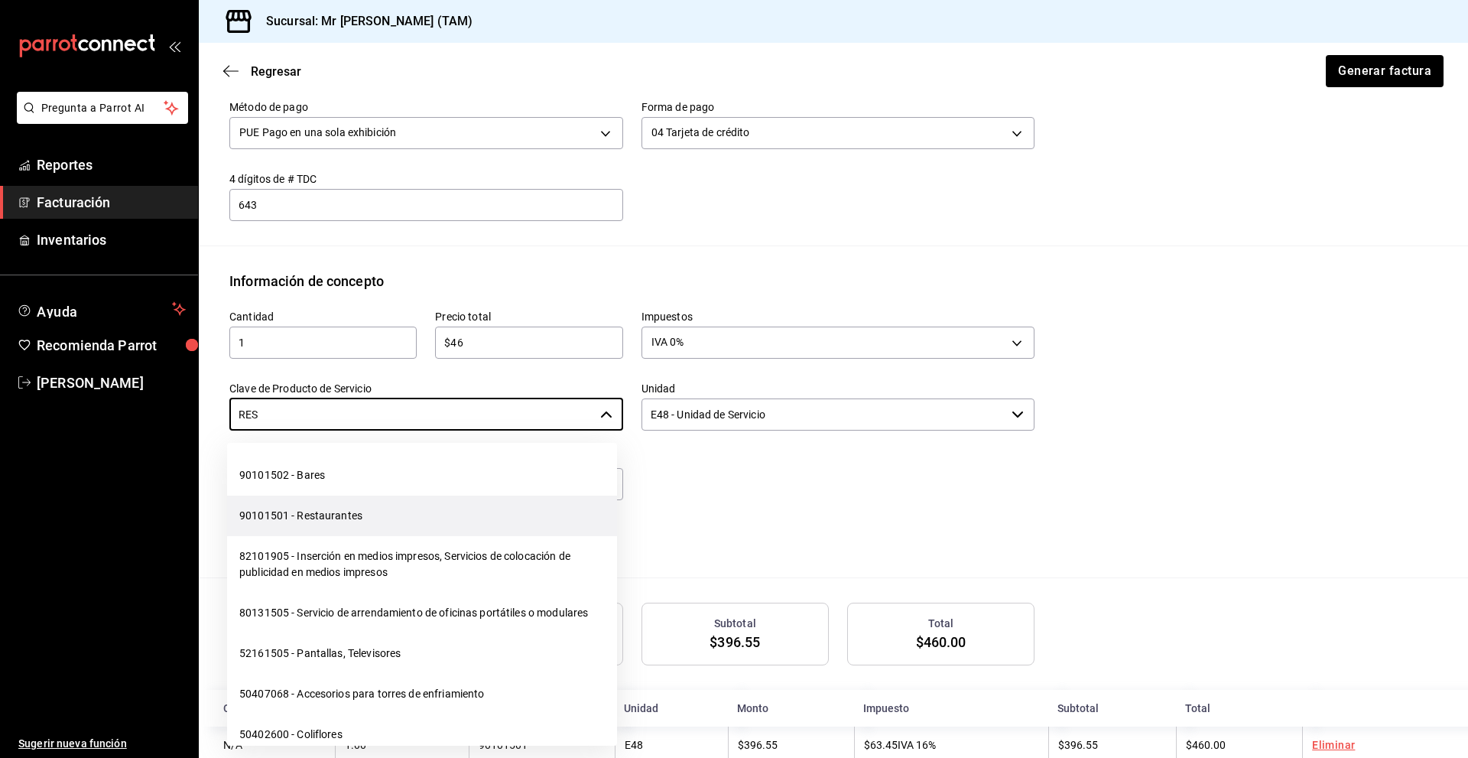
click at [352, 518] on li "90101501 - Restaurantes" at bounding box center [422, 515] width 390 height 41
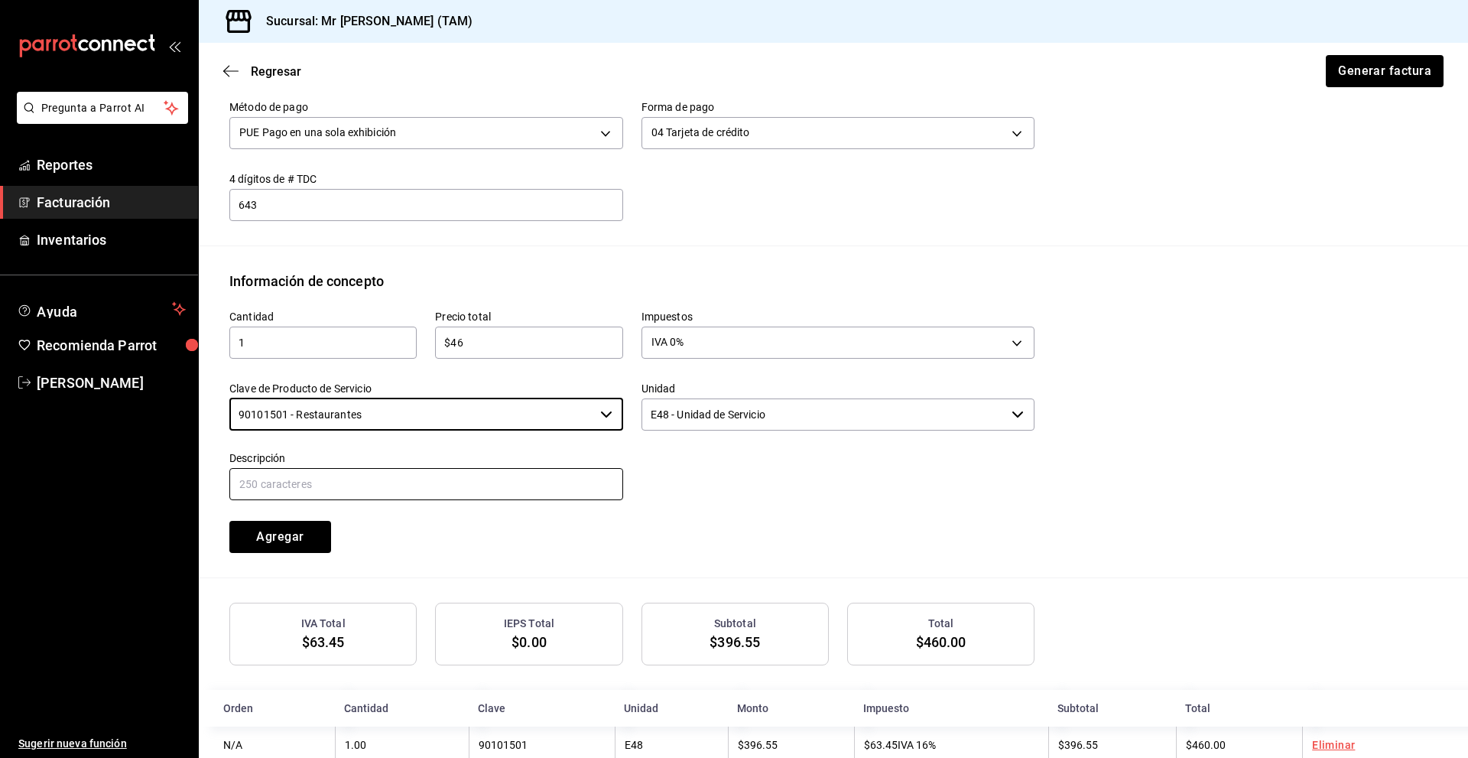
type input "90101501 - Restaurantes"
click at [344, 485] on input "text" at bounding box center [426, 484] width 394 height 32
type input "PROPINA"
click at [536, 568] on div "Cantidad 1 ​ Precio total $46 ​ Impuestos IVA 0% IVA_0 Clave de Producto de Ser…" at bounding box center [833, 434] width 1208 height 286
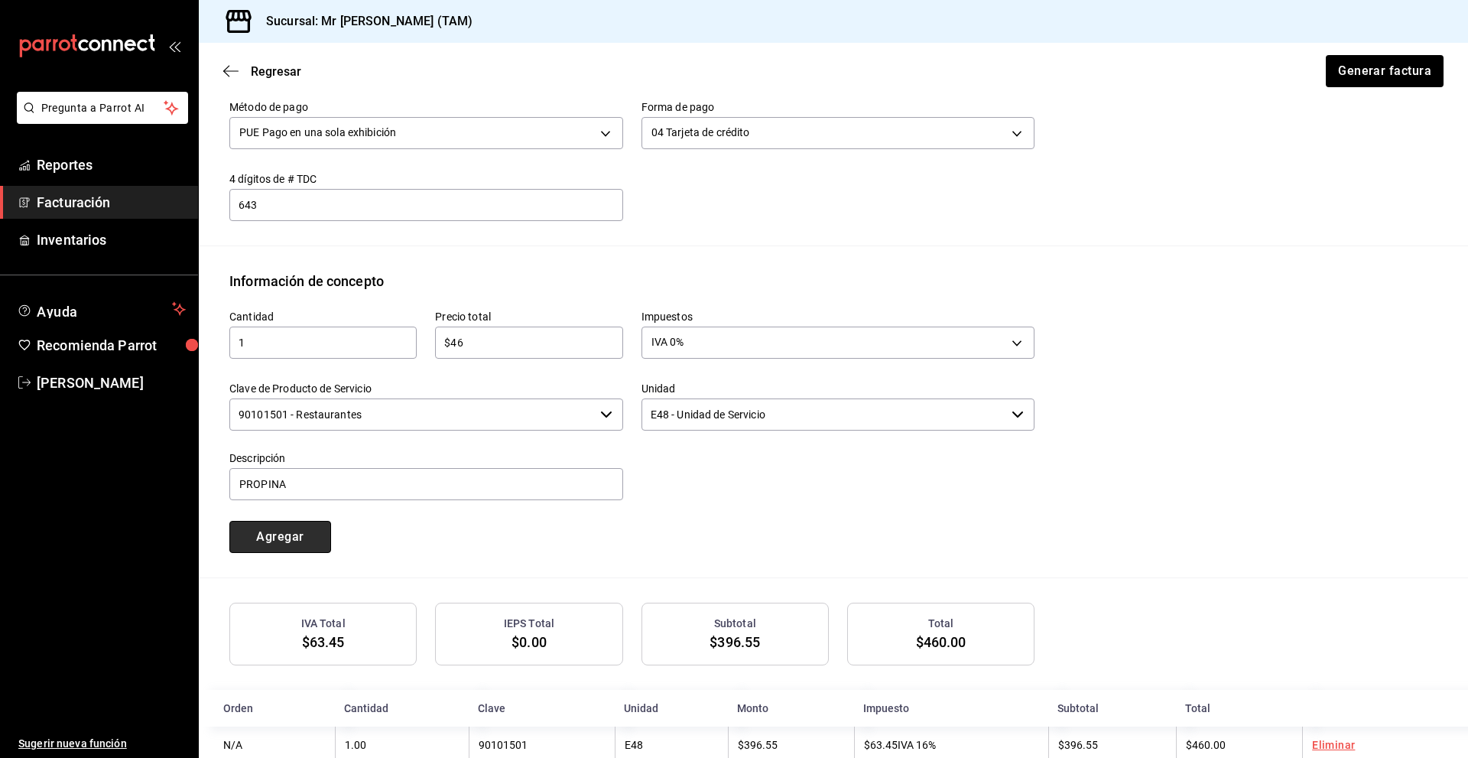
click at [285, 535] on button "Agregar" at bounding box center [280, 537] width 102 height 32
type input "90101500 - Establecimientos para comer y beber"
type input "E48 - Unidad de Servicio"
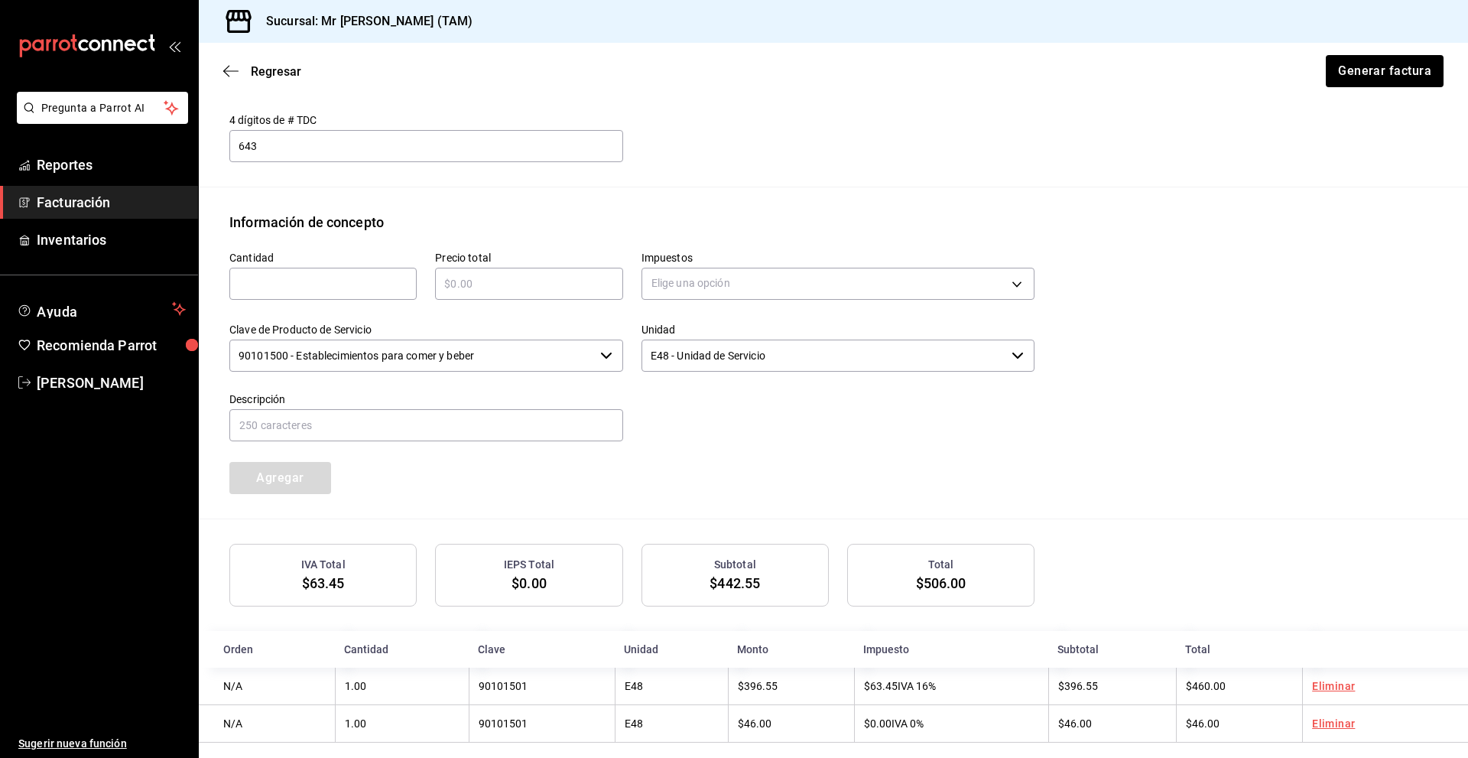
scroll to position [584, 0]
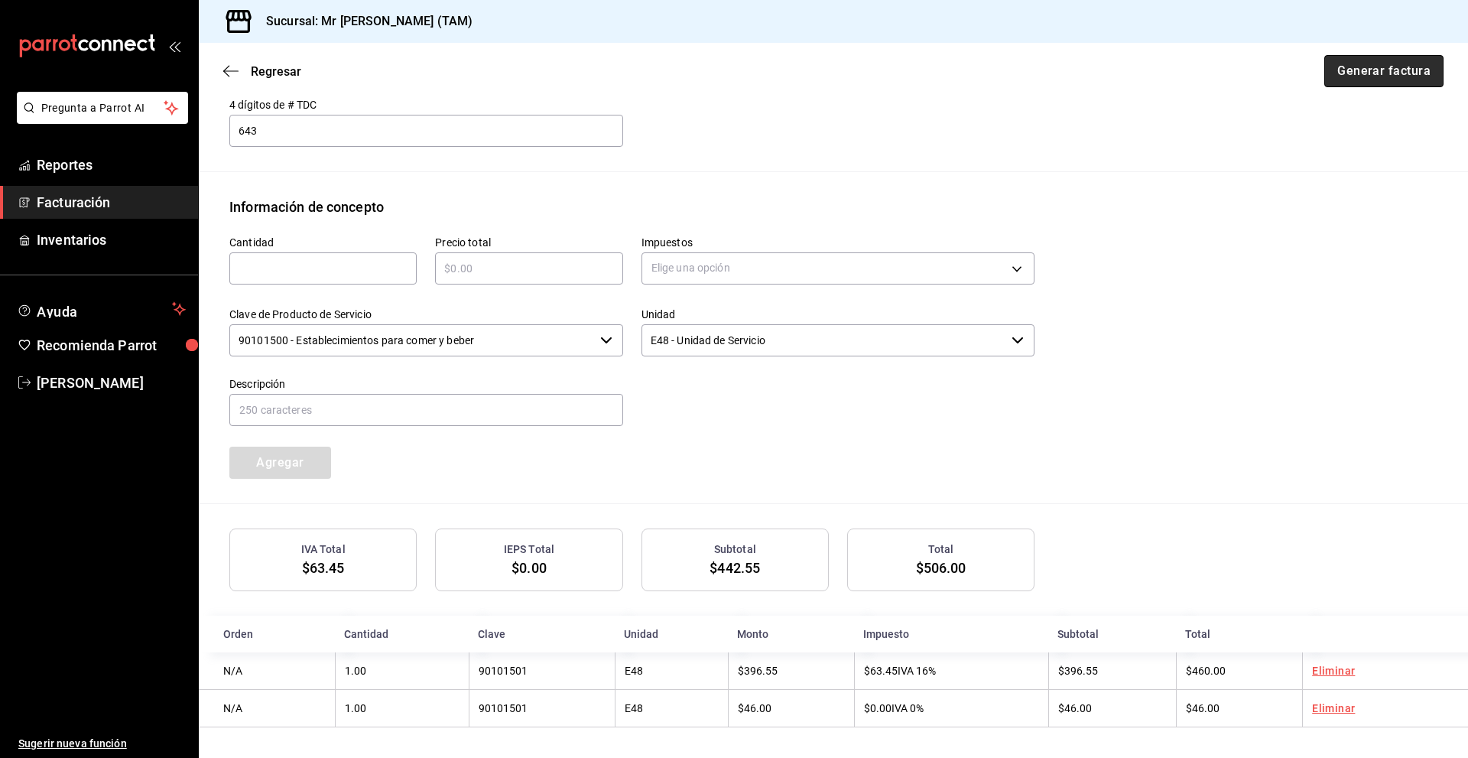
click at [1397, 74] on button "Generar factura" at bounding box center [1383, 71] width 119 height 32
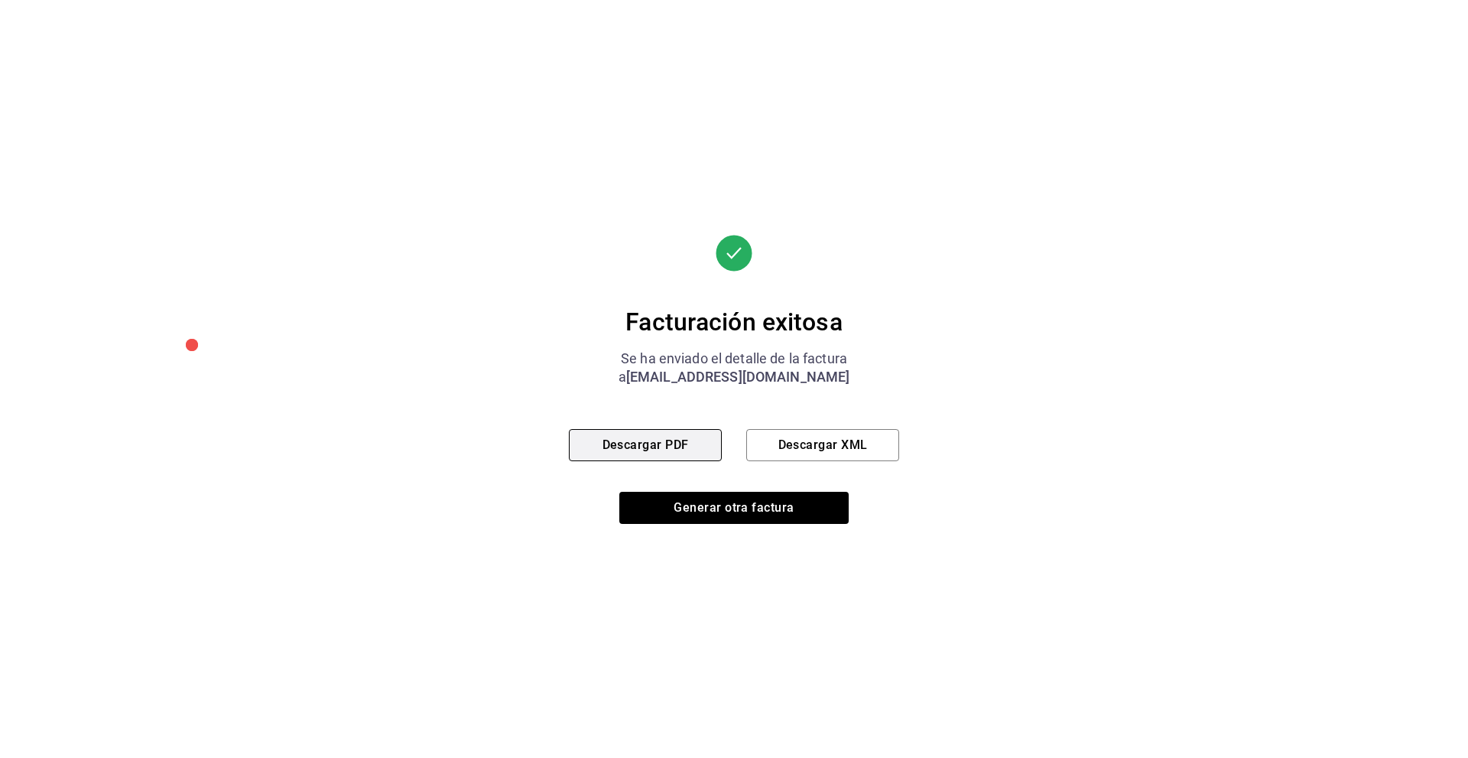
click at [644, 446] on button "Descargar PDF" at bounding box center [645, 445] width 153 height 32
click at [172, 162] on div "Facturación exitosa Se ha enviado el detalle de la factura a [EMAIL_ADDRESS][DO…" at bounding box center [734, 379] width 1468 height 758
click at [833, 450] on button "Descargar XML" at bounding box center [822, 445] width 153 height 32
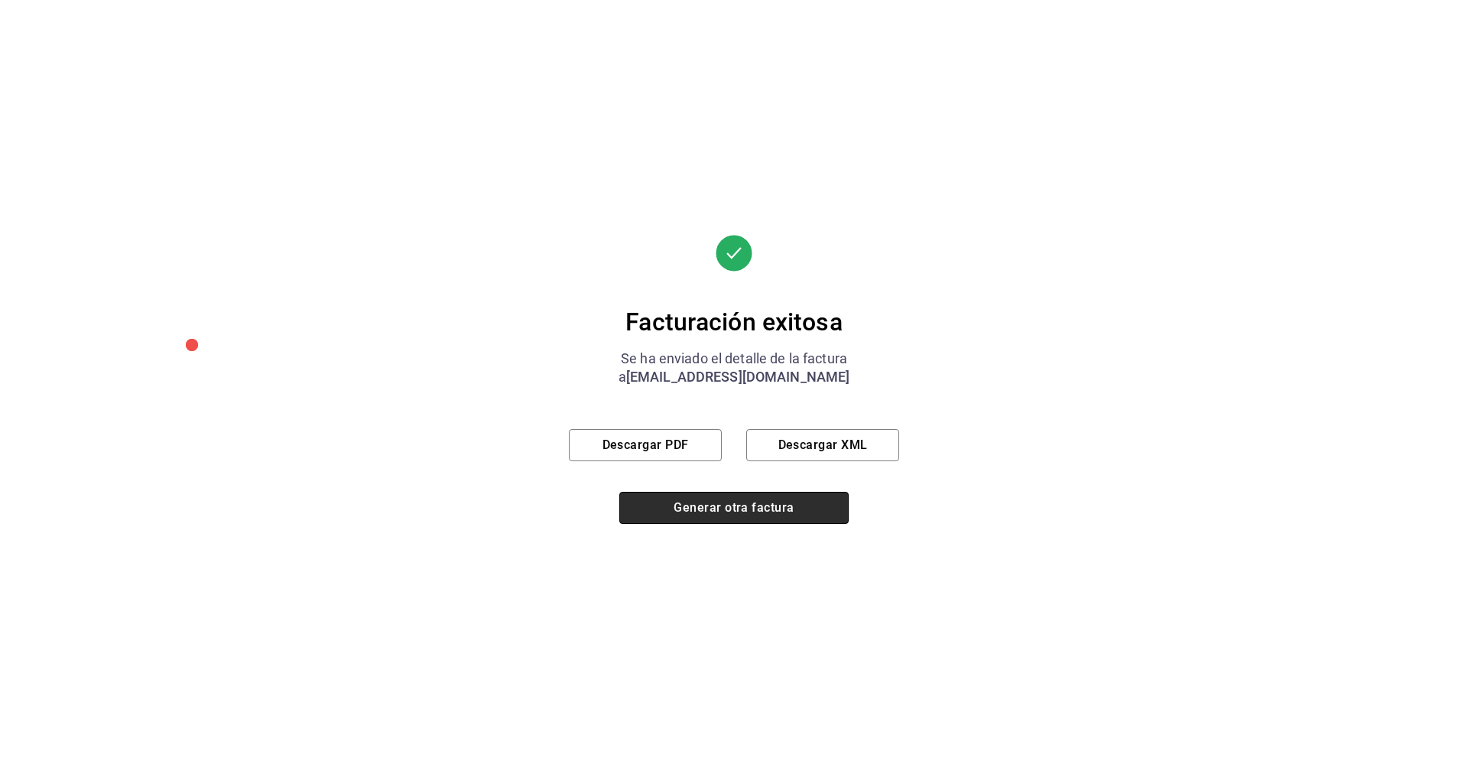
click at [718, 498] on button "Generar otra factura" at bounding box center [733, 508] width 229 height 32
